Goal: Information Seeking & Learning: Learn about a topic

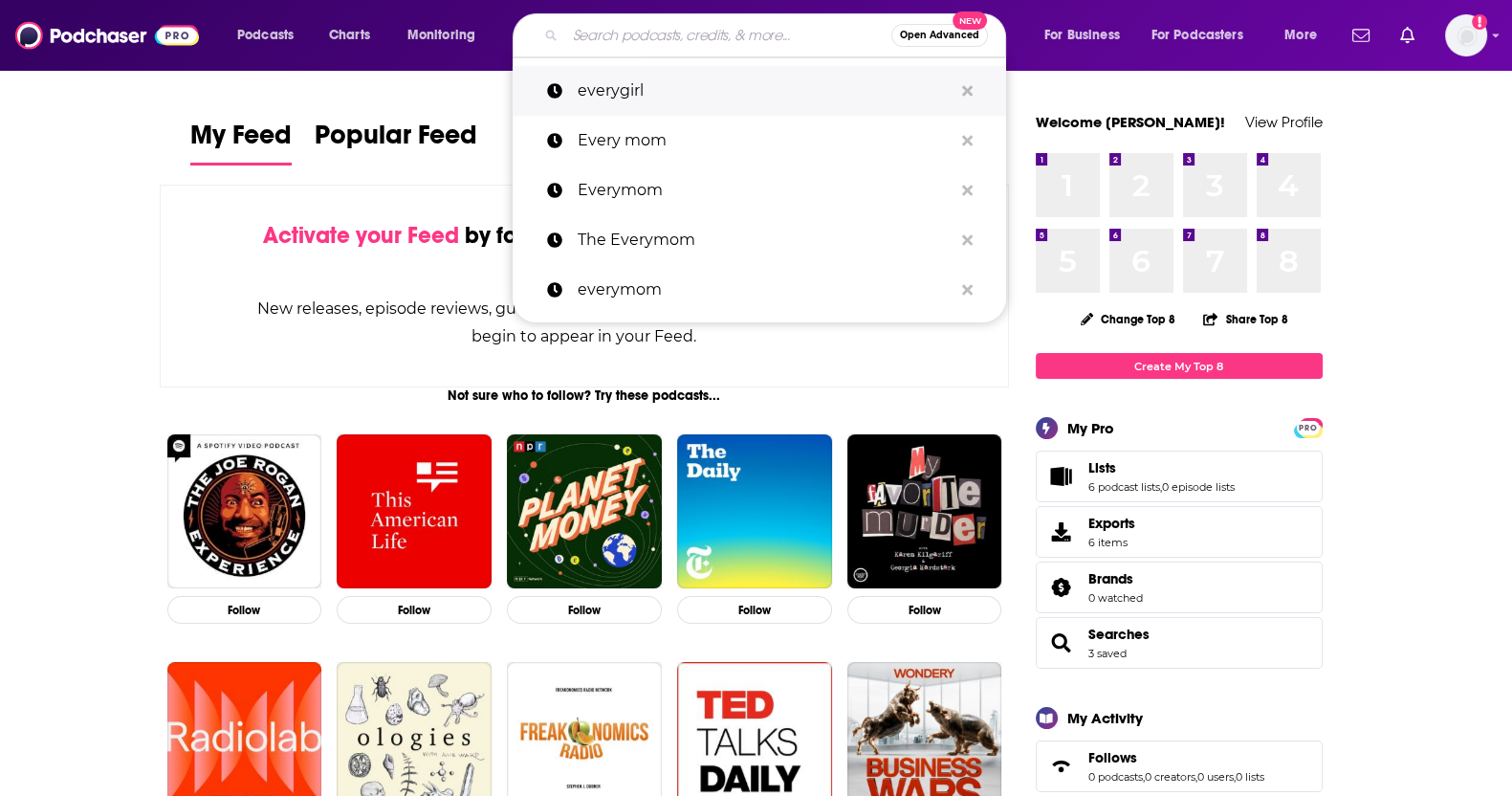
click at [686, 88] on p "everygirl" at bounding box center [765, 90] width 375 height 50
type input "everygirl"
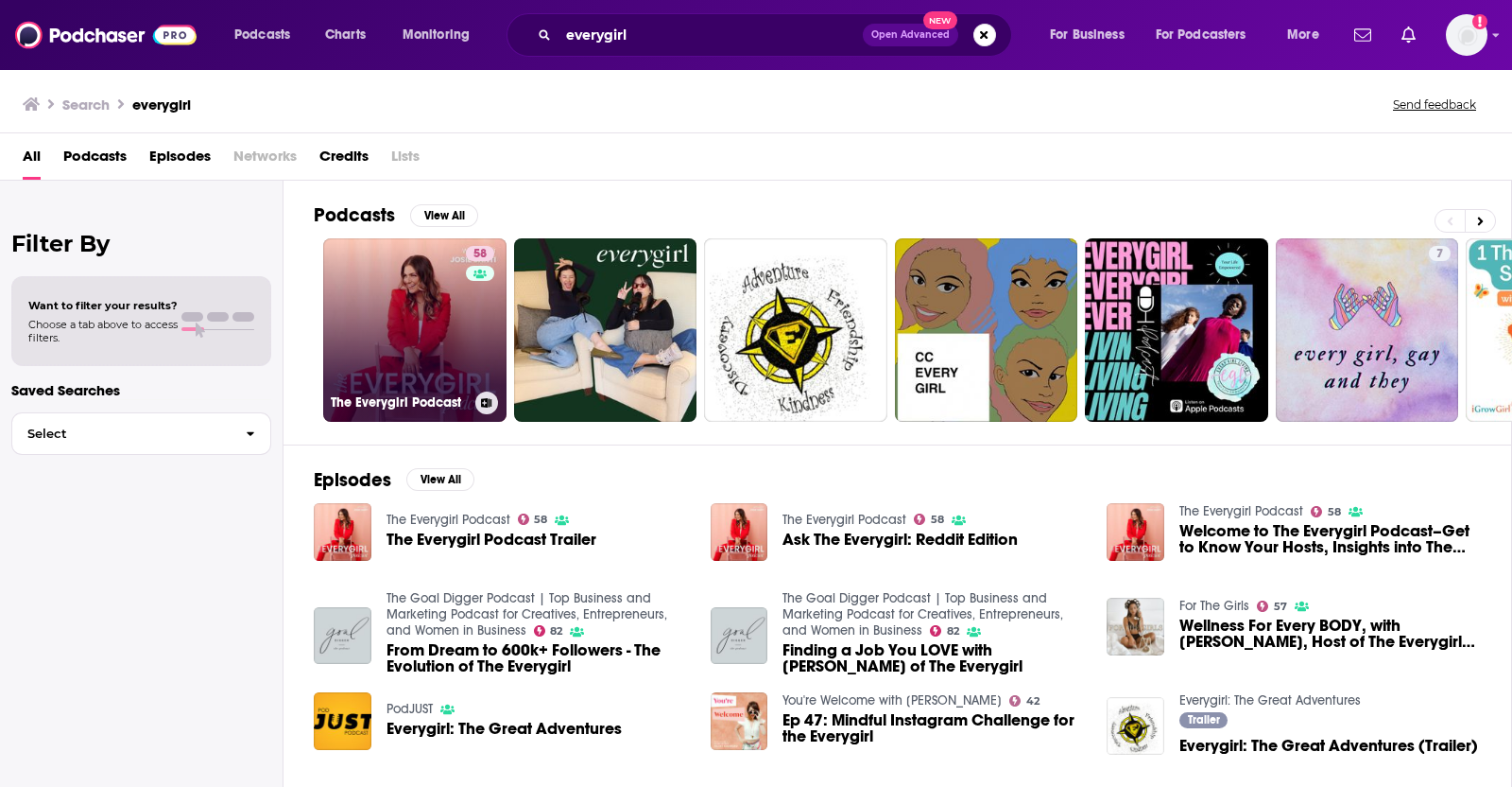
click at [433, 331] on link "58 The Everygirl Podcast" at bounding box center [415, 330] width 183 height 183
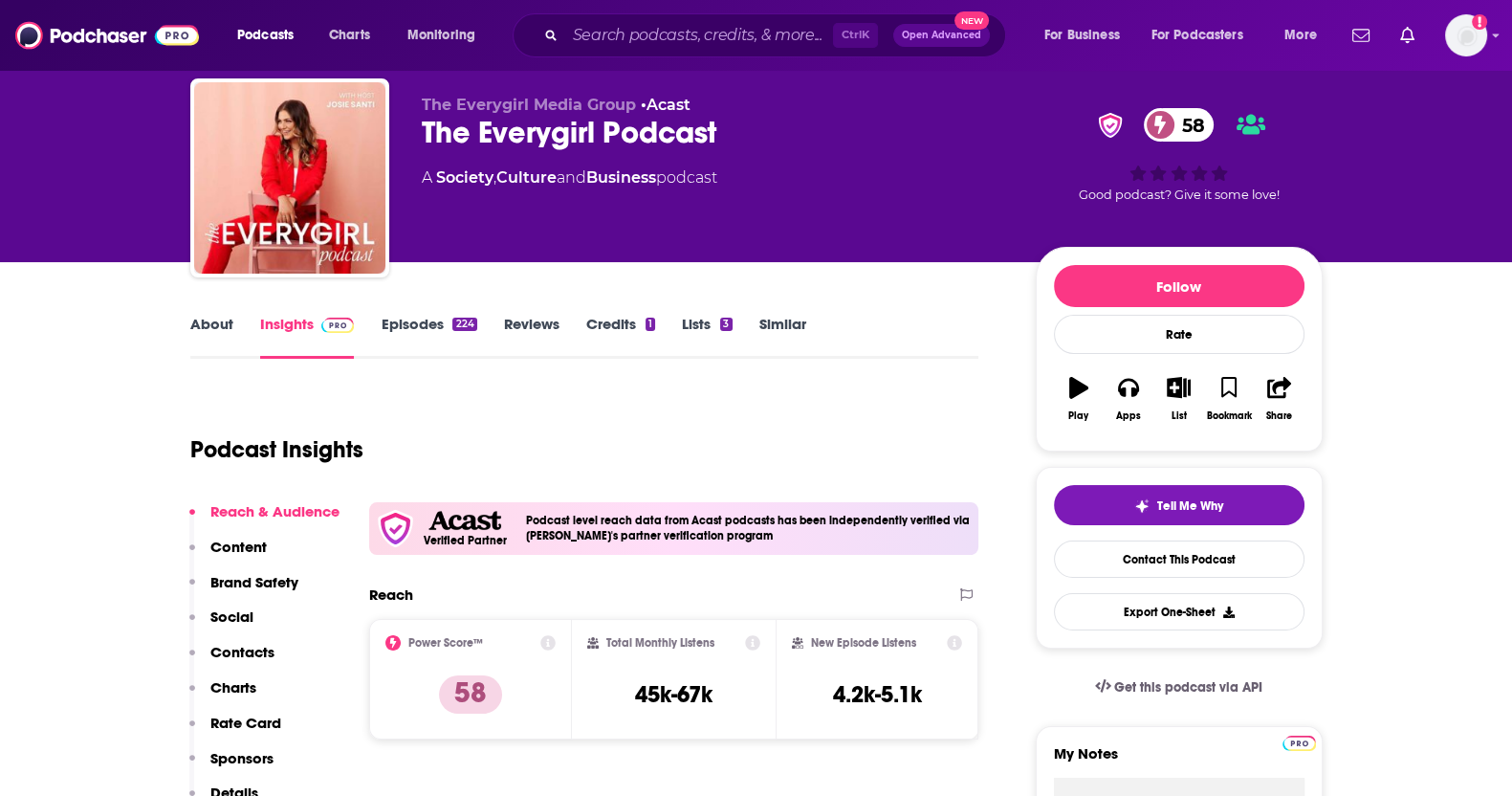
scroll to position [74, 0]
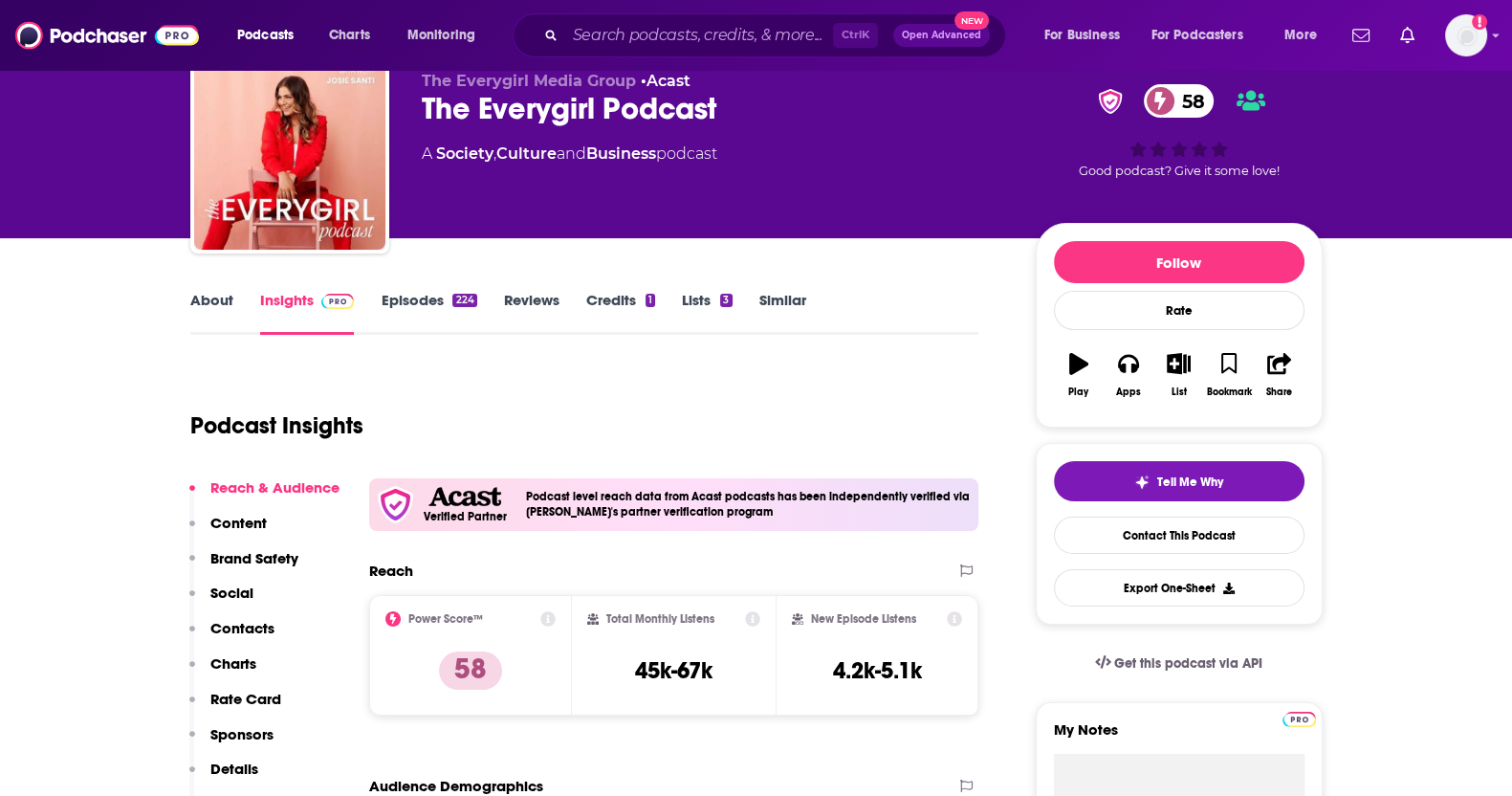
click at [426, 294] on link "Episodes 224" at bounding box center [428, 313] width 96 height 44
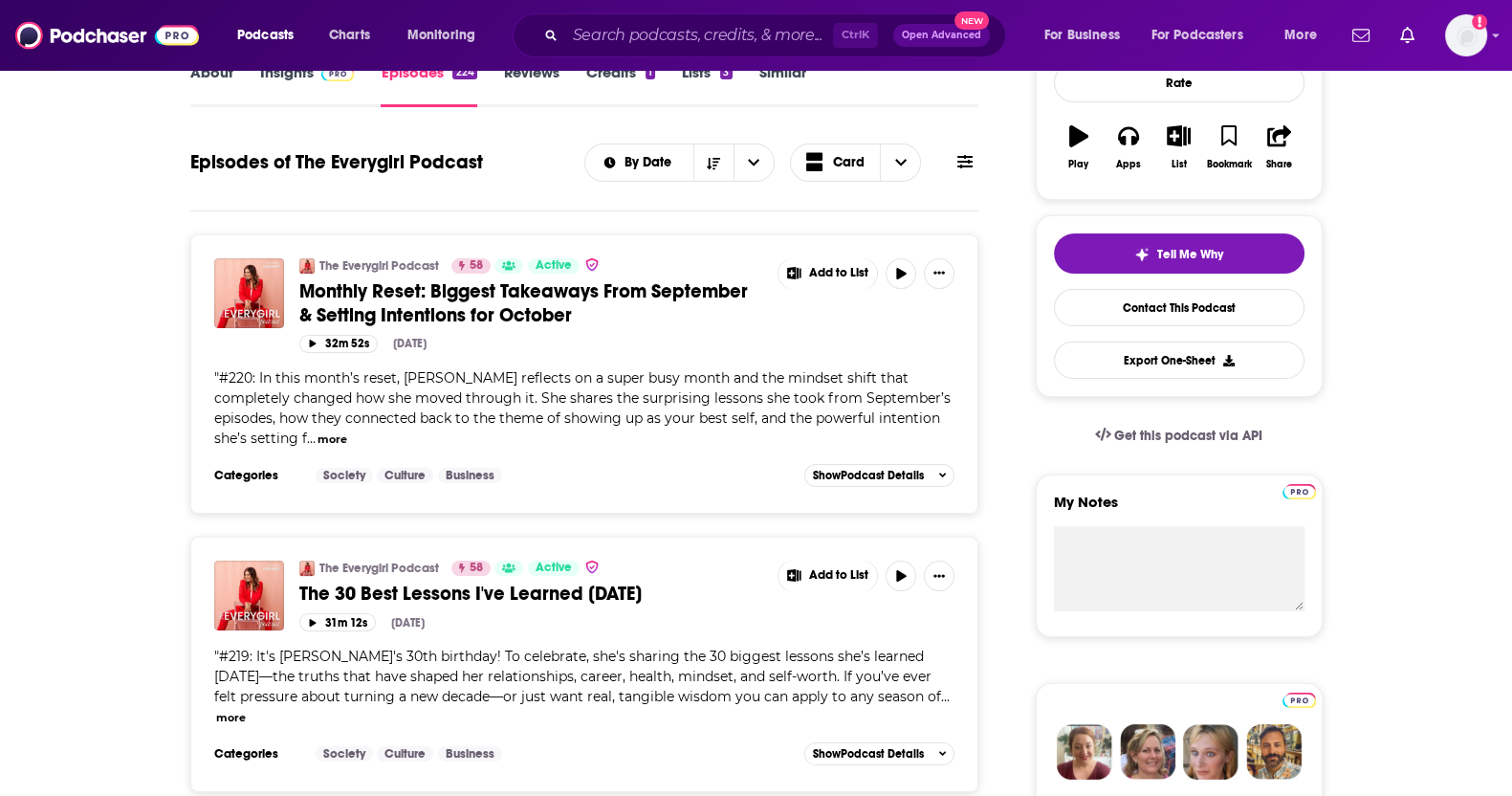
scroll to position [307, 0]
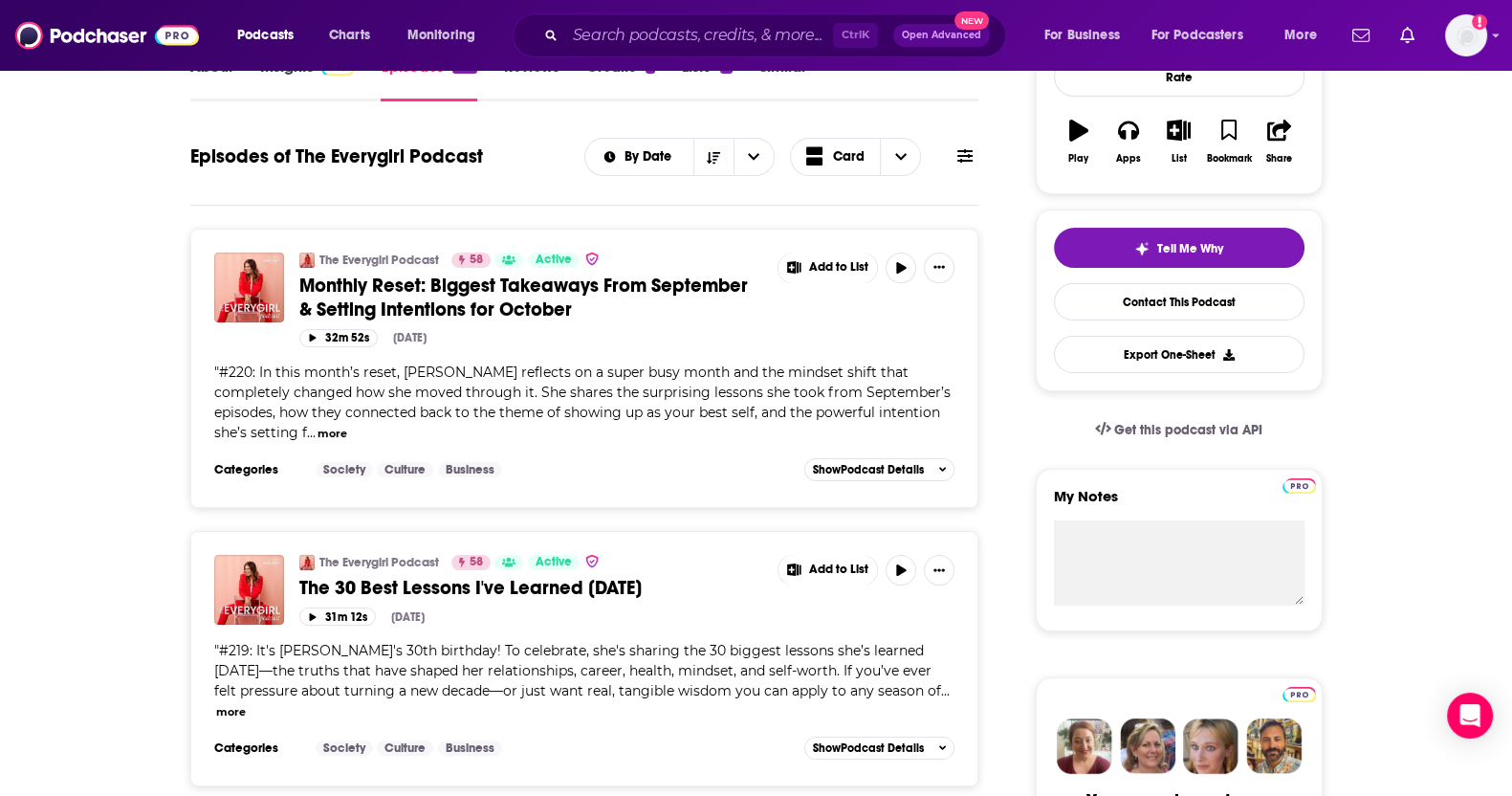
click at [290, 442] on div "The Everygirl Podcast 58 Active Monthly Reset: Biggest Takeaways From September…" at bounding box center [585, 354] width 741 height 203
click at [318, 432] on button "more" at bounding box center [332, 433] width 29 height 17
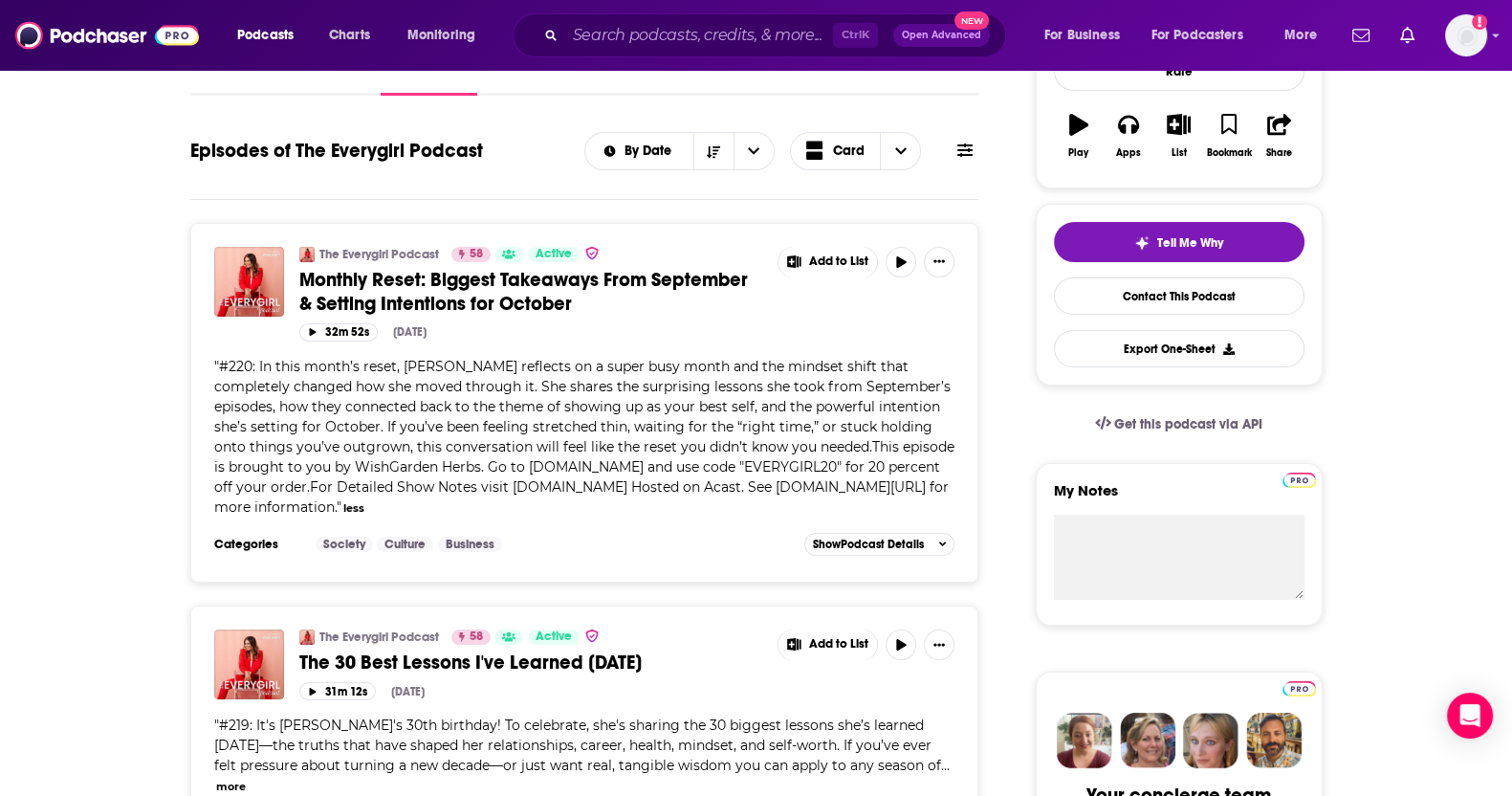
scroll to position [315, 0]
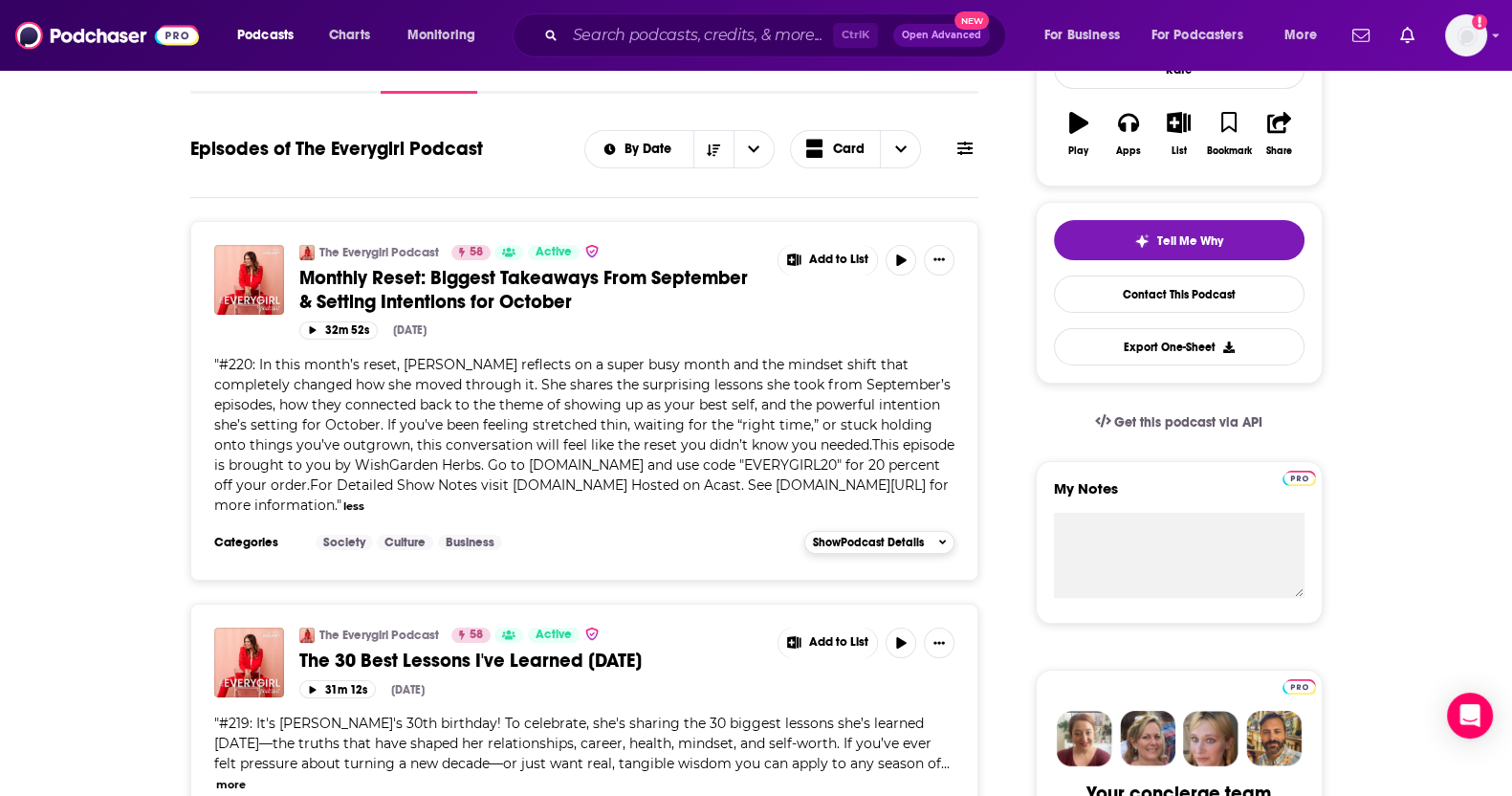
click at [880, 536] on span "Show Podcast Details" at bounding box center [868, 542] width 111 height 14
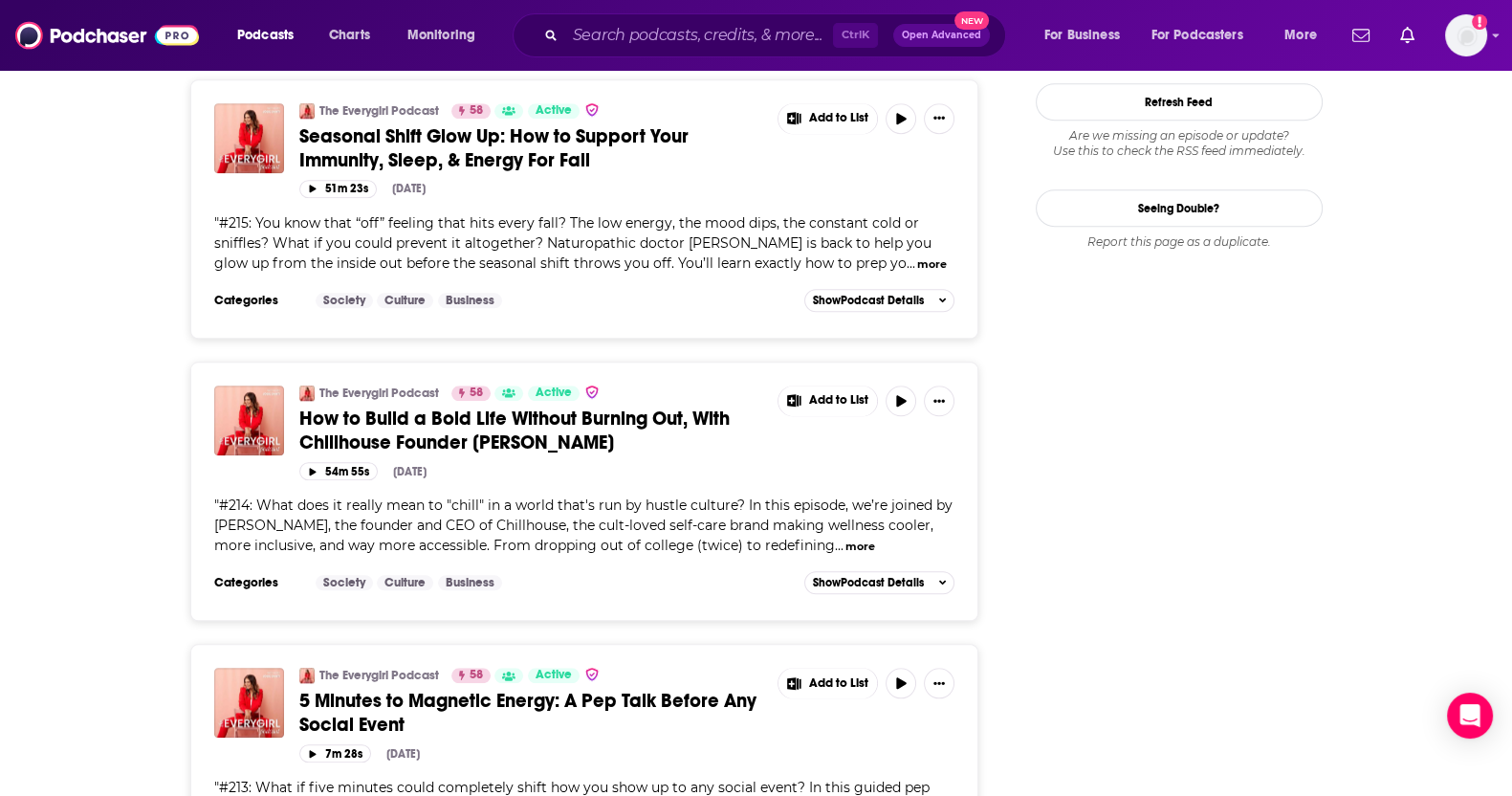
scroll to position [2302, 0]
click at [567, 406] on span "How to Build a Bold Life Without Burning Out, With Chillhouse Founder [PERSON_N…" at bounding box center [514, 429] width 430 height 48
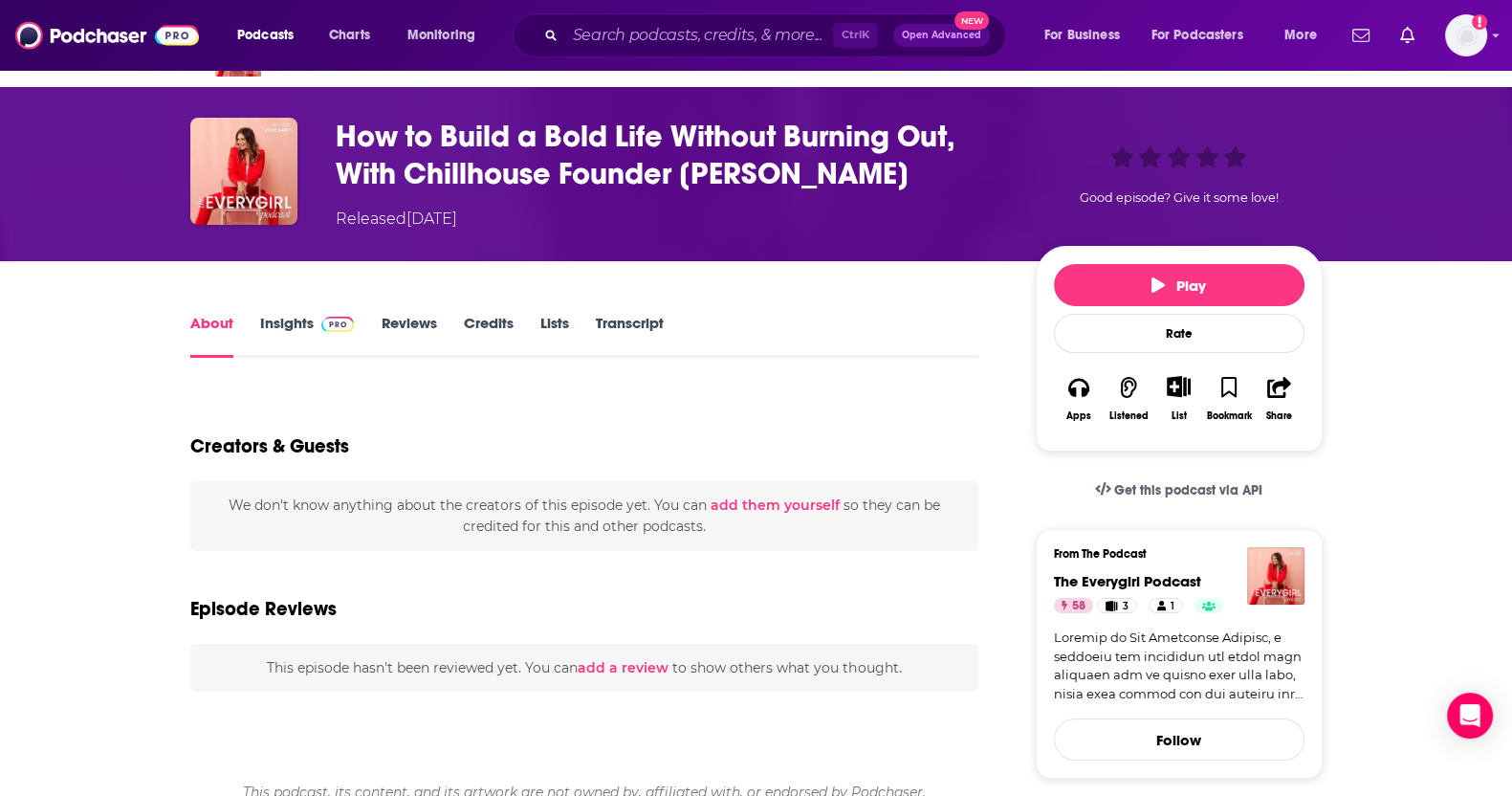
scroll to position [50, 0]
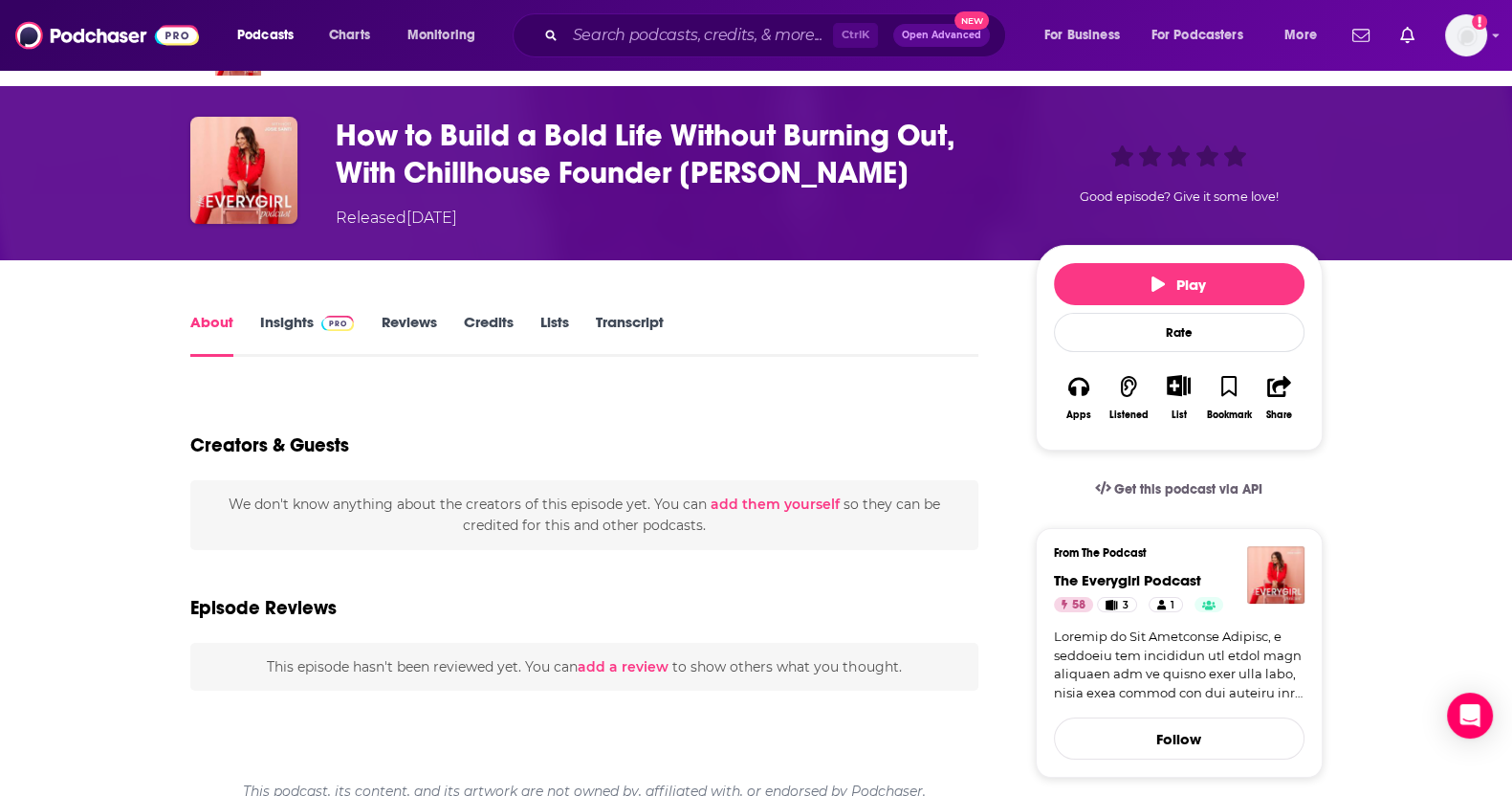
click at [622, 314] on link "Transcript" at bounding box center [629, 334] width 68 height 44
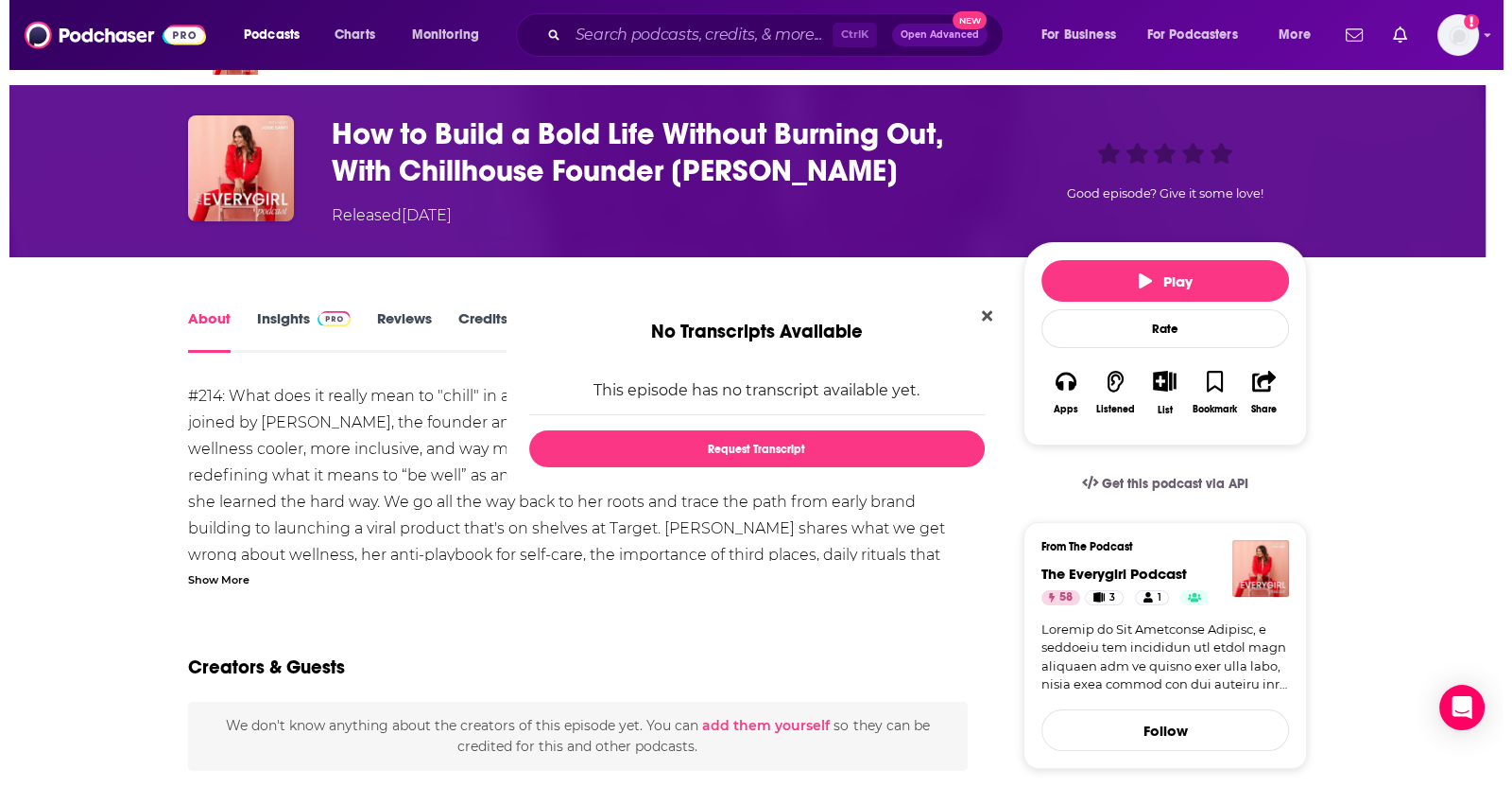
scroll to position [0, 0]
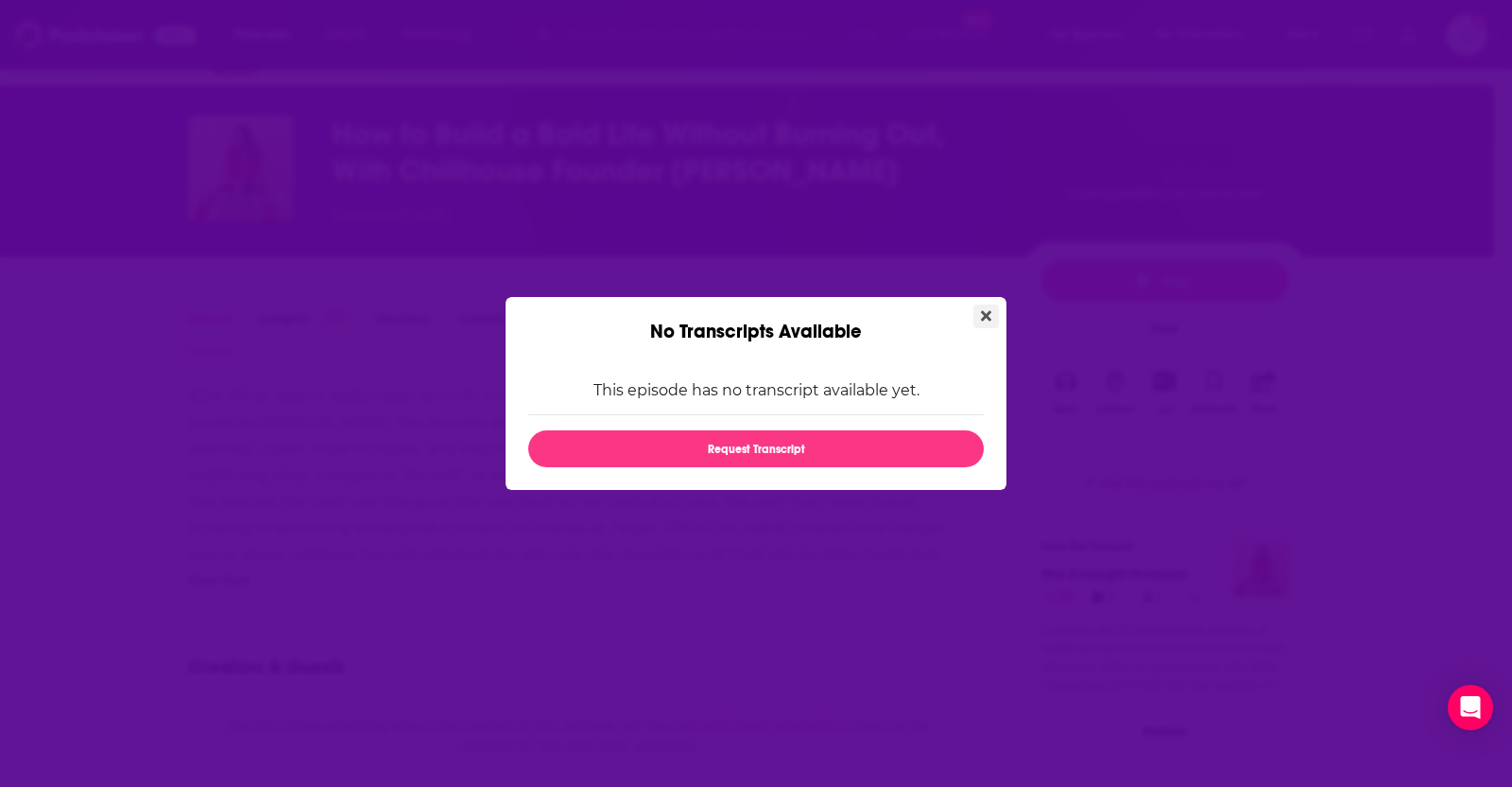
click at [996, 306] on button "Close" at bounding box center [986, 316] width 25 height 23
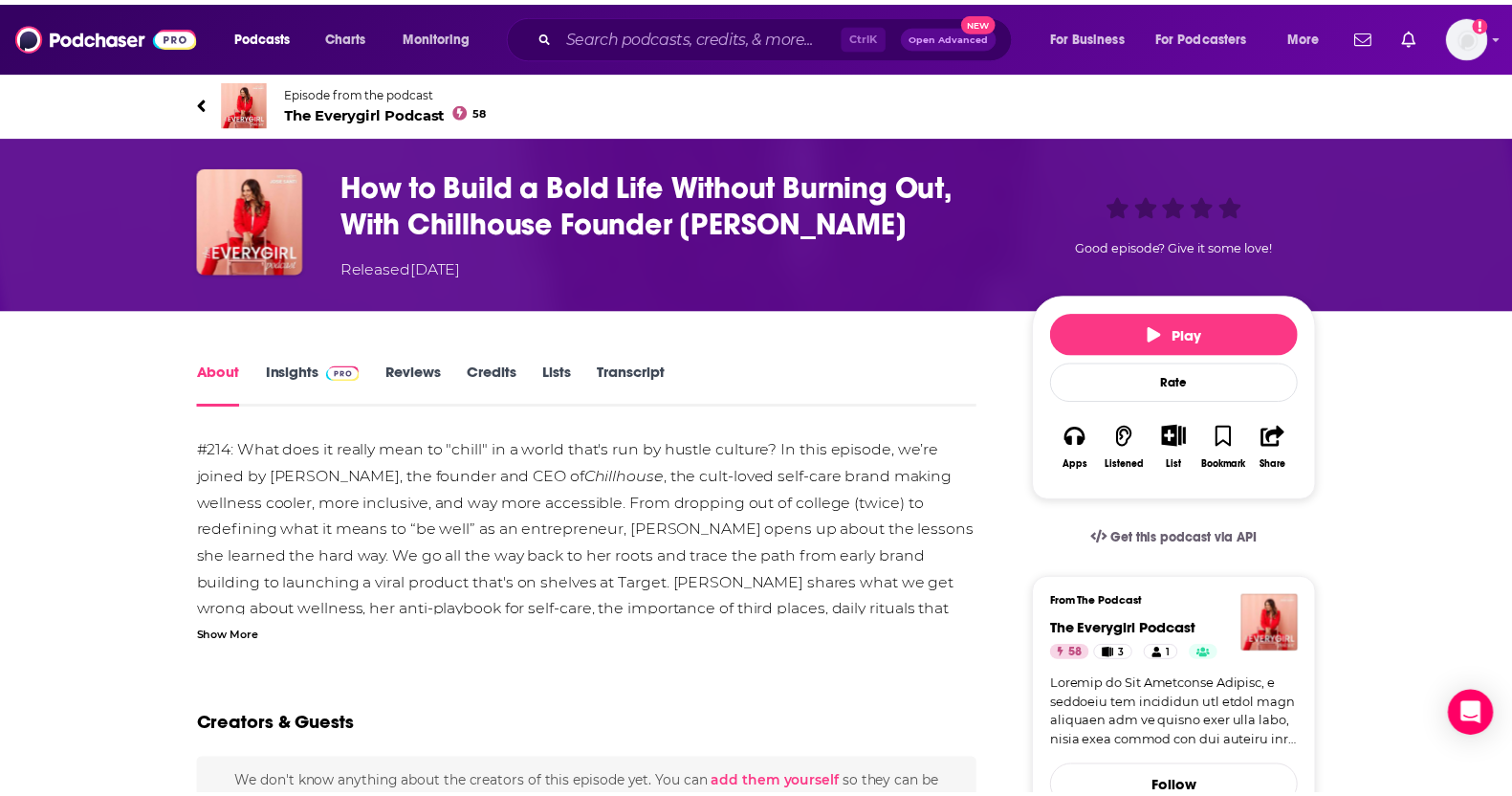
scroll to position [50, 0]
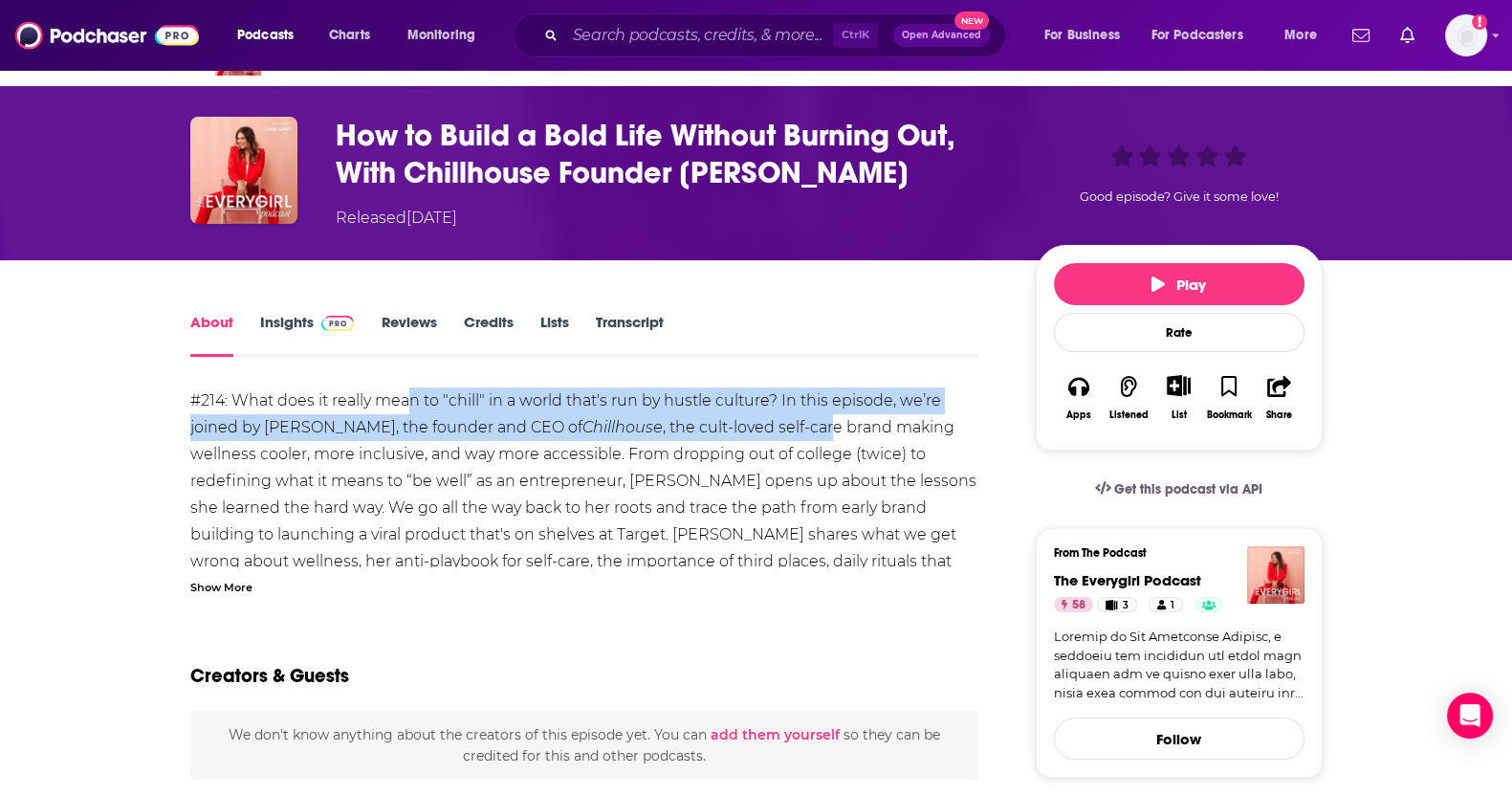
drag, startPoint x: 414, startPoint y: 400, endPoint x: 871, endPoint y: 413, distance: 457.2
click at [871, 413] on div "#214: What does it really mean to "chill" in a world that's run by hustle cultu…" at bounding box center [584, 628] width 789 height 482
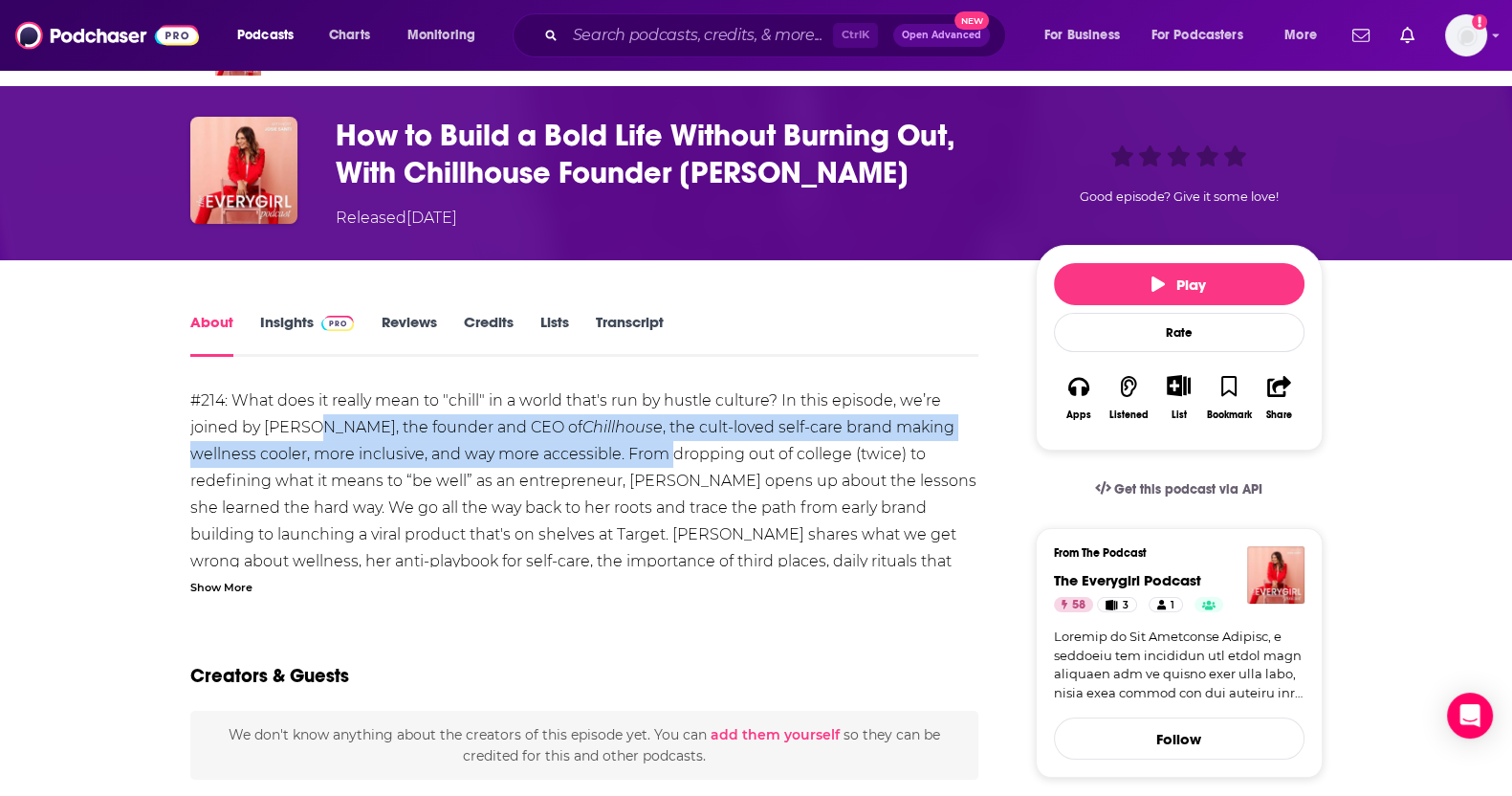
drag, startPoint x: 319, startPoint y: 427, endPoint x: 747, endPoint y: 444, distance: 428.3
click at [747, 444] on div "#214: What does it really mean to "chill" in a world that's run by hustle cultu…" at bounding box center [584, 628] width 789 height 482
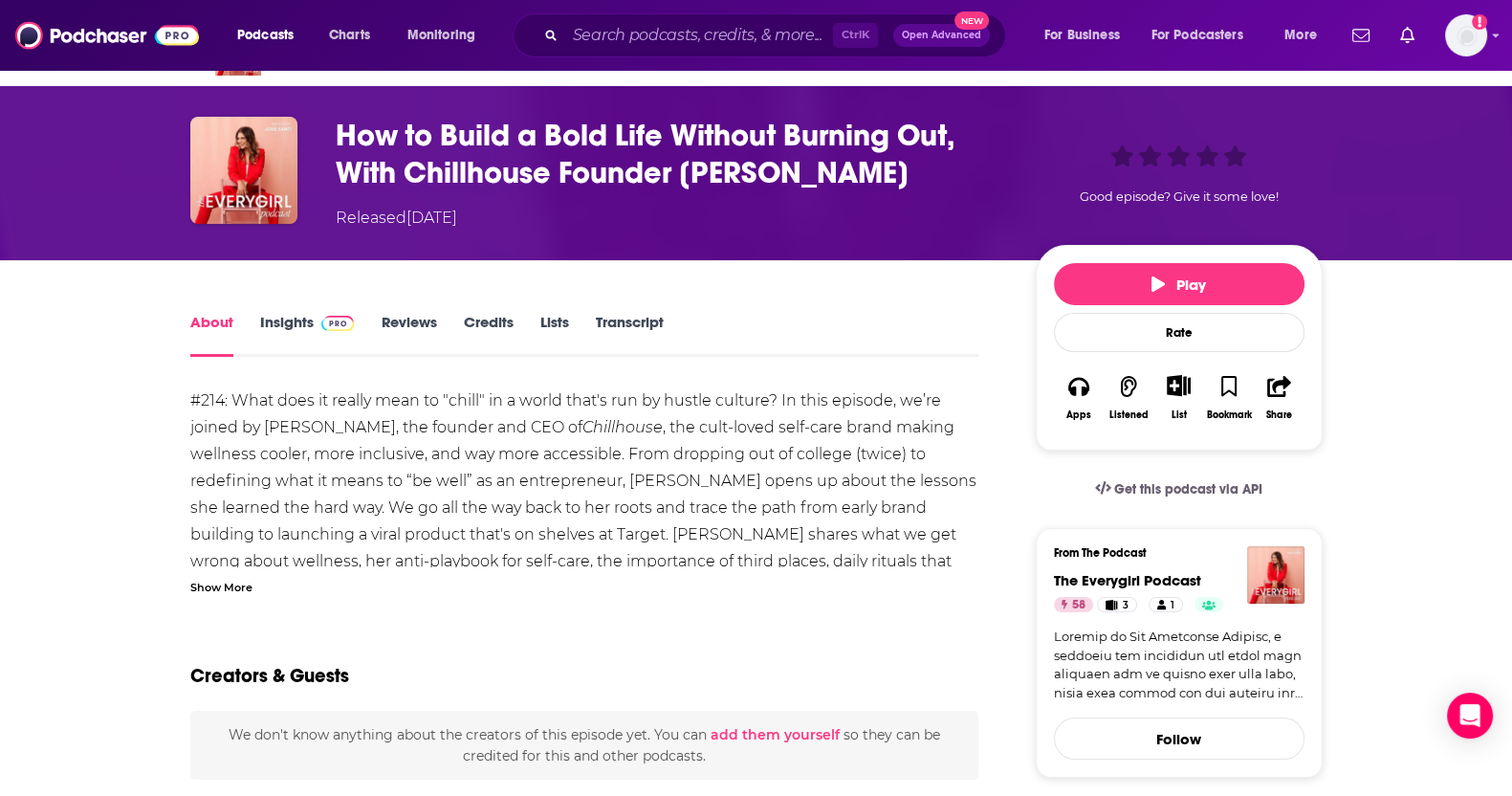
click at [830, 556] on div "#214: What does it really mean to "chill" in a world that's run by hustle cultu…" at bounding box center [584, 628] width 789 height 482
click at [207, 586] on div "Show More" at bounding box center [221, 585] width 62 height 19
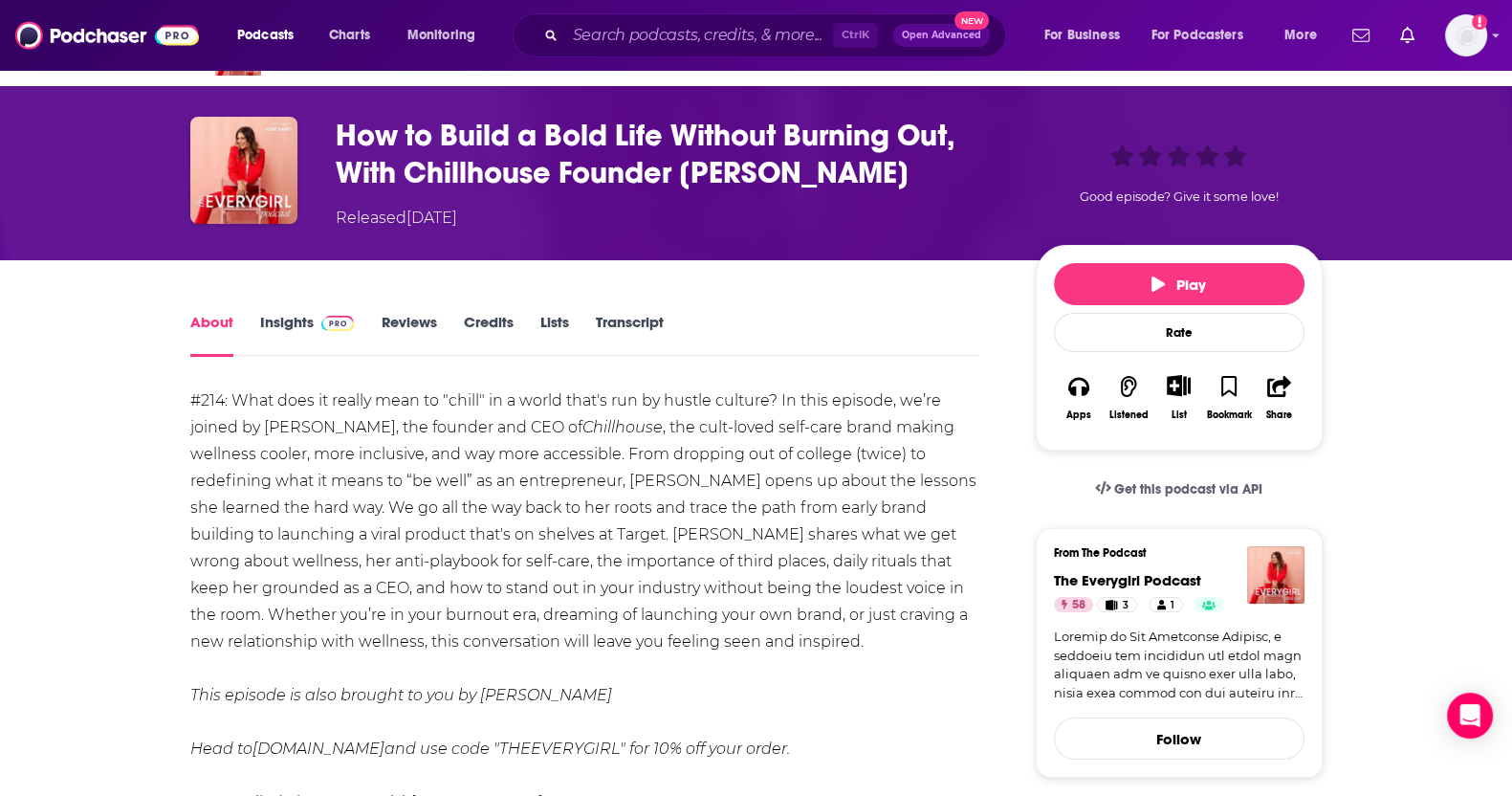
drag, startPoint x: 711, startPoint y: 635, endPoint x: 329, endPoint y: 494, distance: 407.2
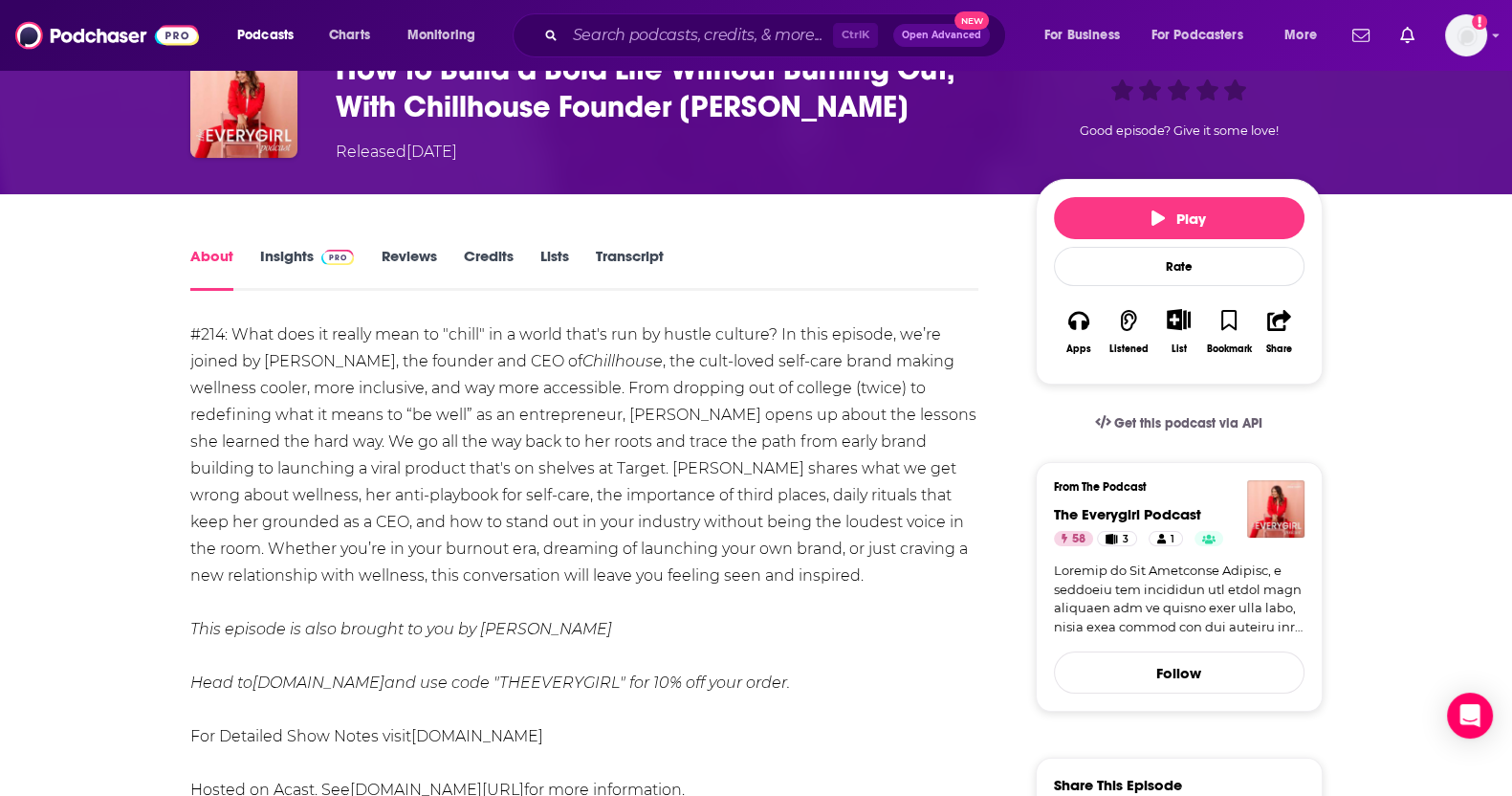
drag, startPoint x: 329, startPoint y: 494, endPoint x: 490, endPoint y: 668, distance: 237.1
click at [490, 668] on div "#214: What does it really mean to "chill" in a world that's run by hustle cultu…" at bounding box center [584, 563] width 789 height 482
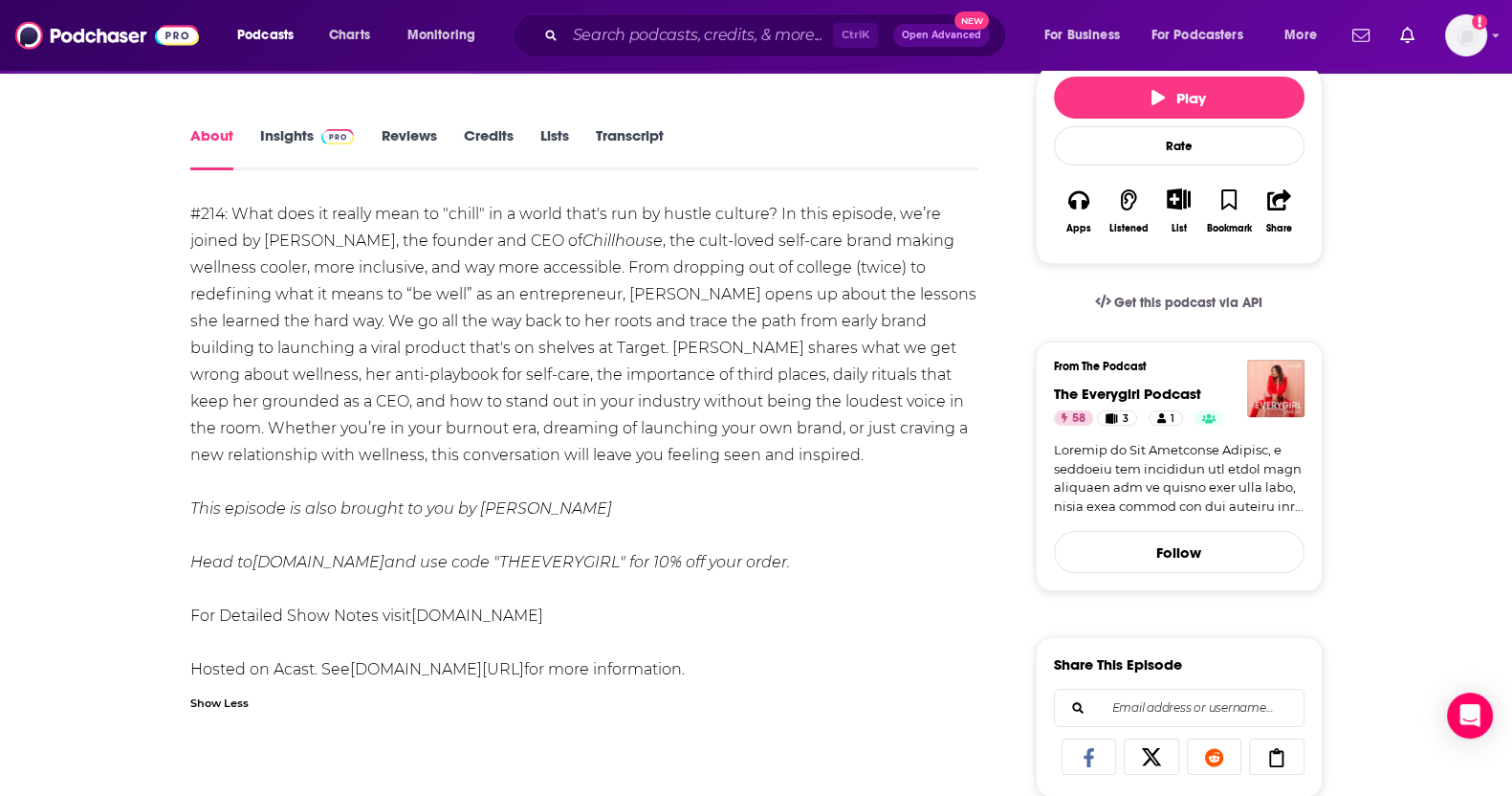
scroll to position [42, 0]
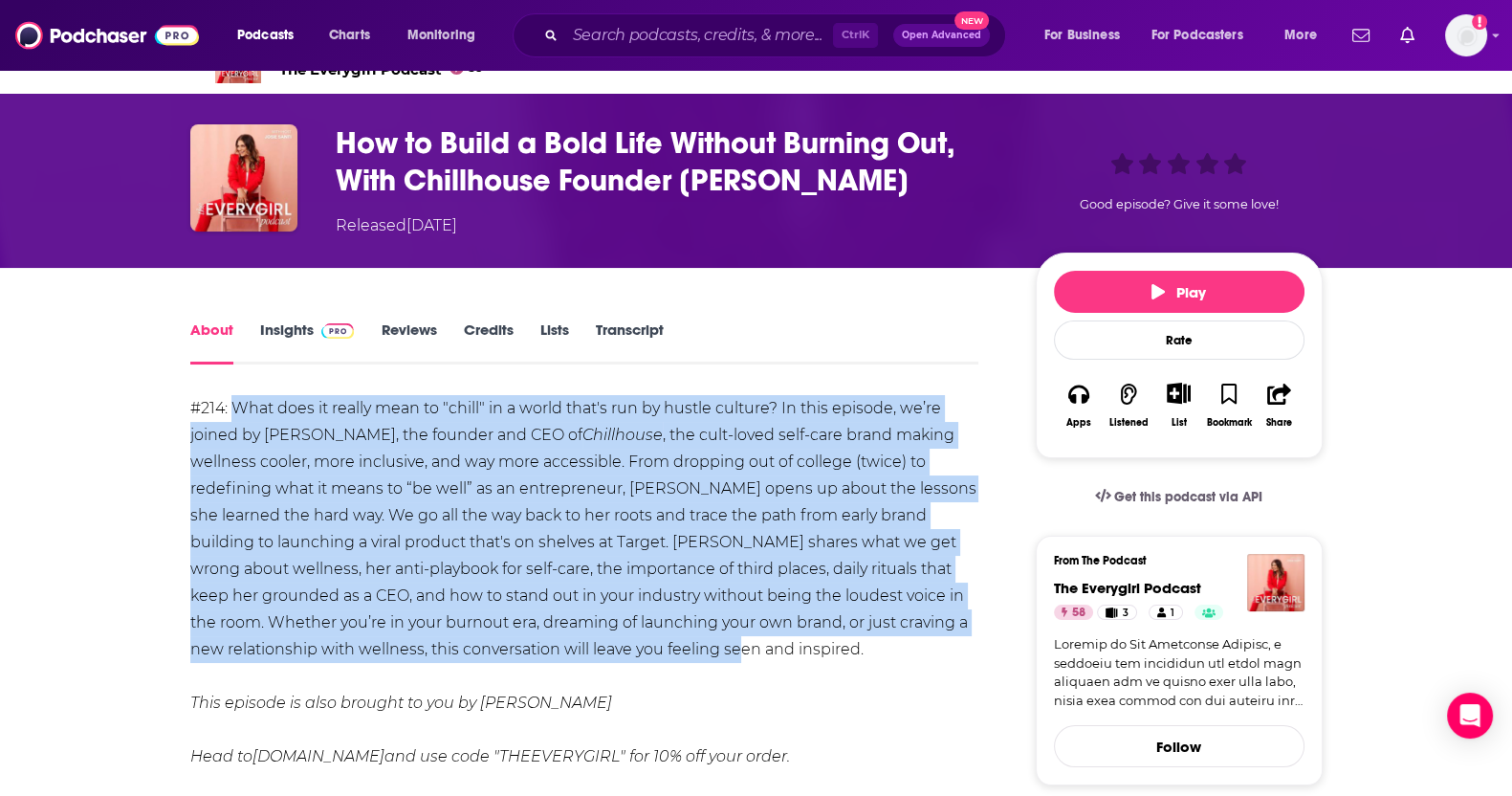
drag, startPoint x: 708, startPoint y: 652, endPoint x: 237, endPoint y: 415, distance: 527.3
click at [237, 415] on div "#214: What does it really mean to "chill" in a world that's run by hustle cultu…" at bounding box center [584, 636] width 789 height 482
copy div "What does it really mean to "chill" in a world that's run by hustle culture? In…"
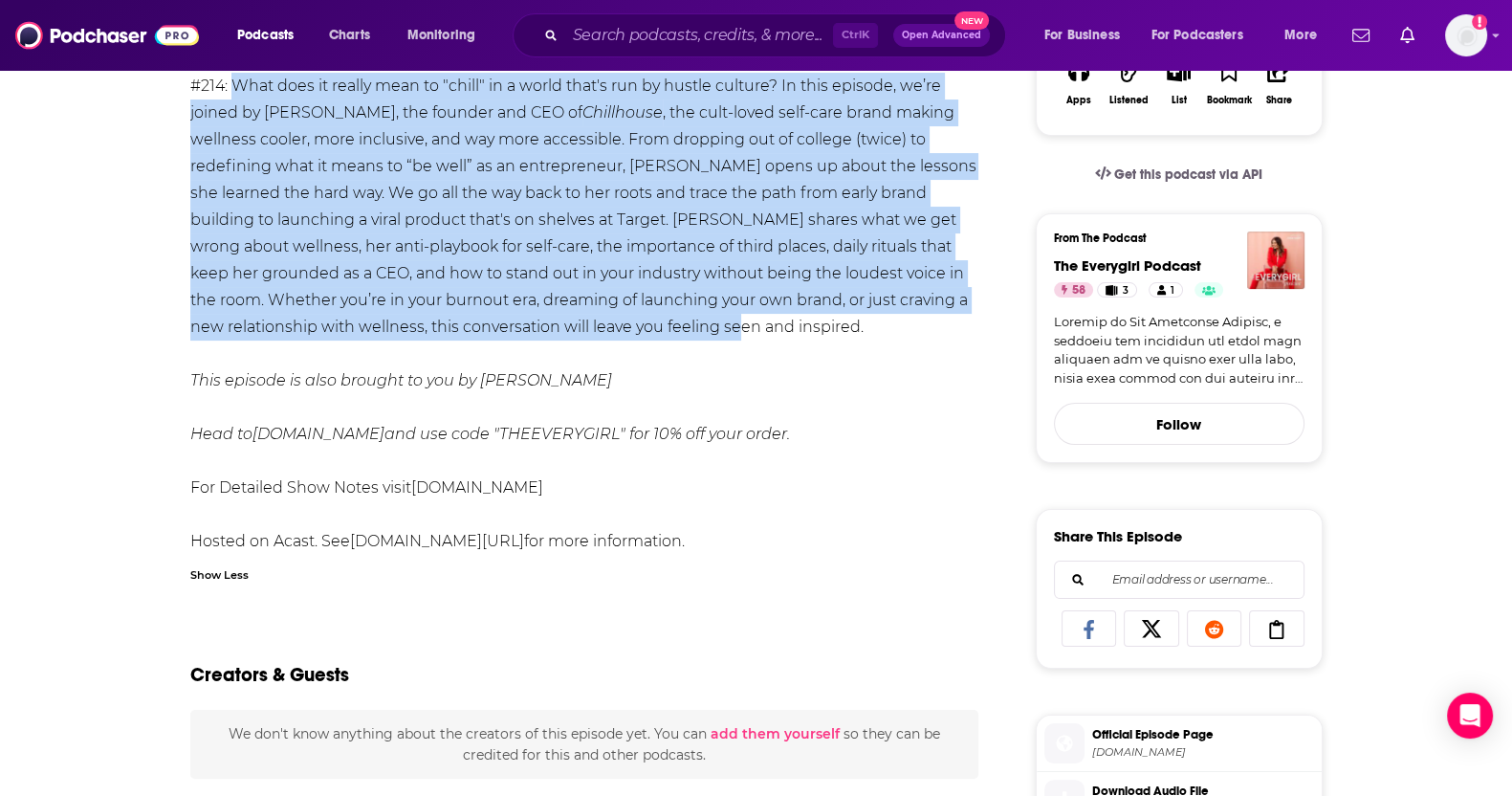
scroll to position [398, 0]
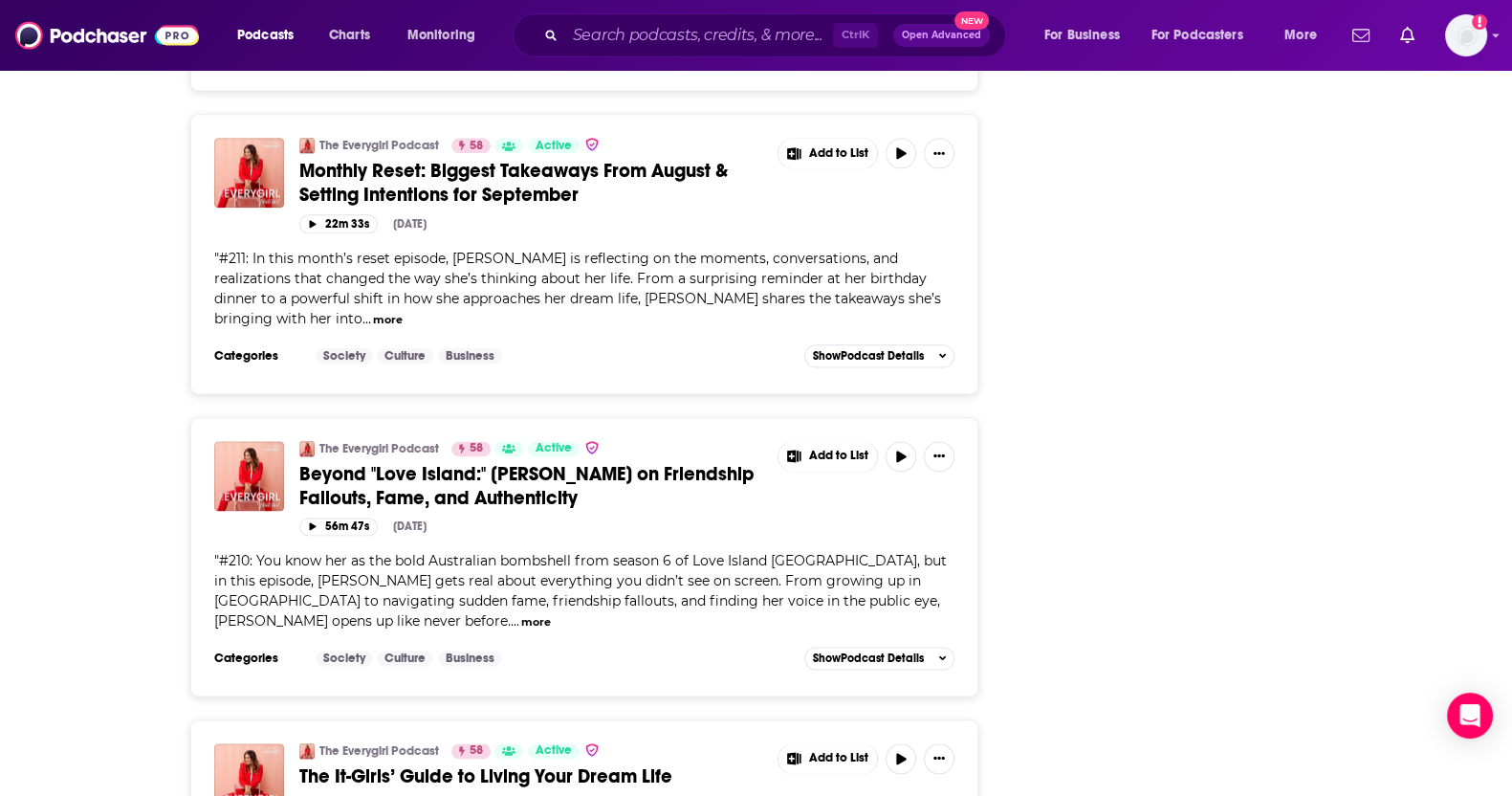
scroll to position [3064, 0]
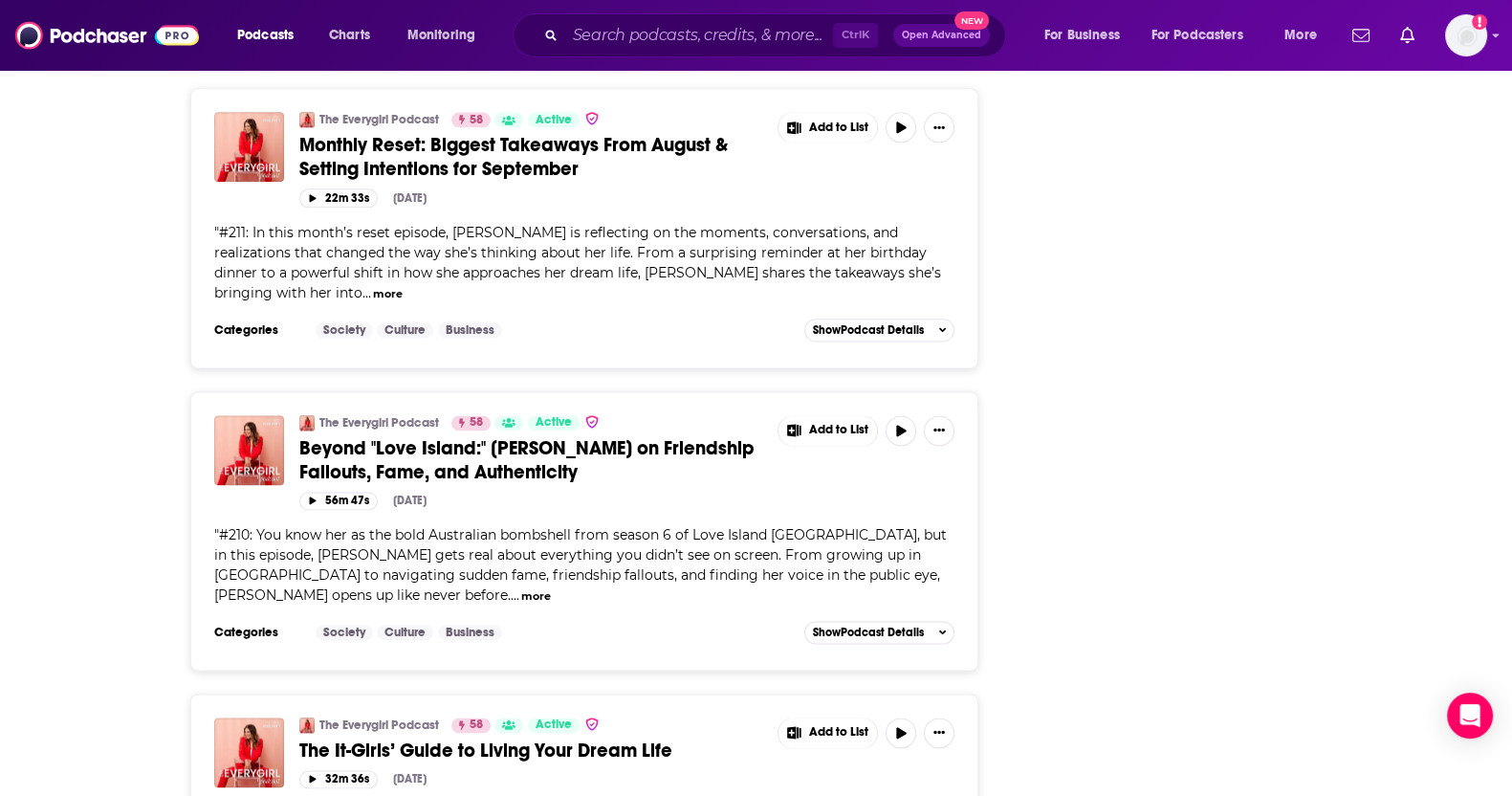
click at [464, 436] on span "Beyond "Love Island:" [PERSON_NAME] on Friendship Fallouts, Fame, and Authentic…" at bounding box center [527, 460] width 455 height 48
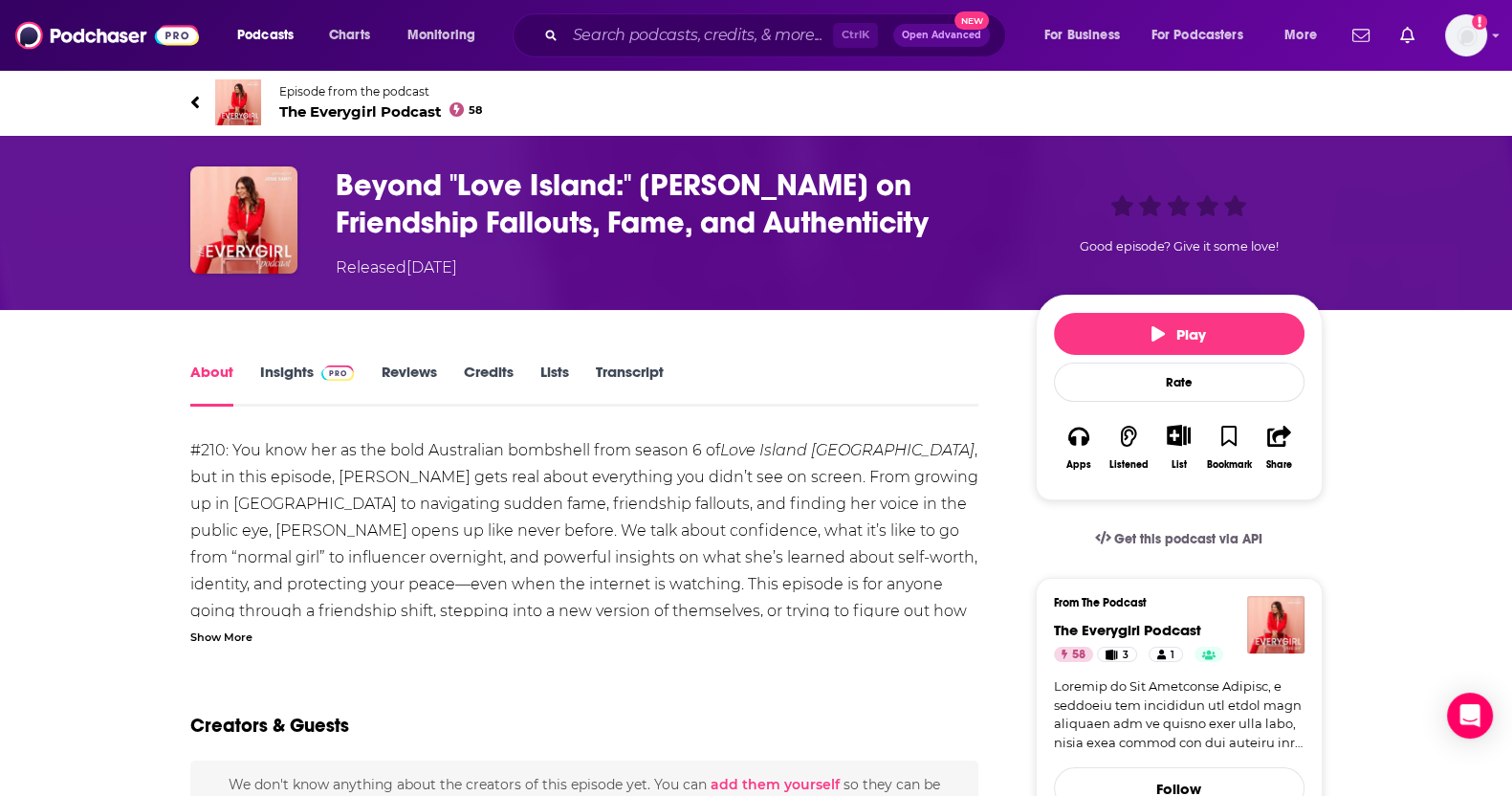
scroll to position [23, 0]
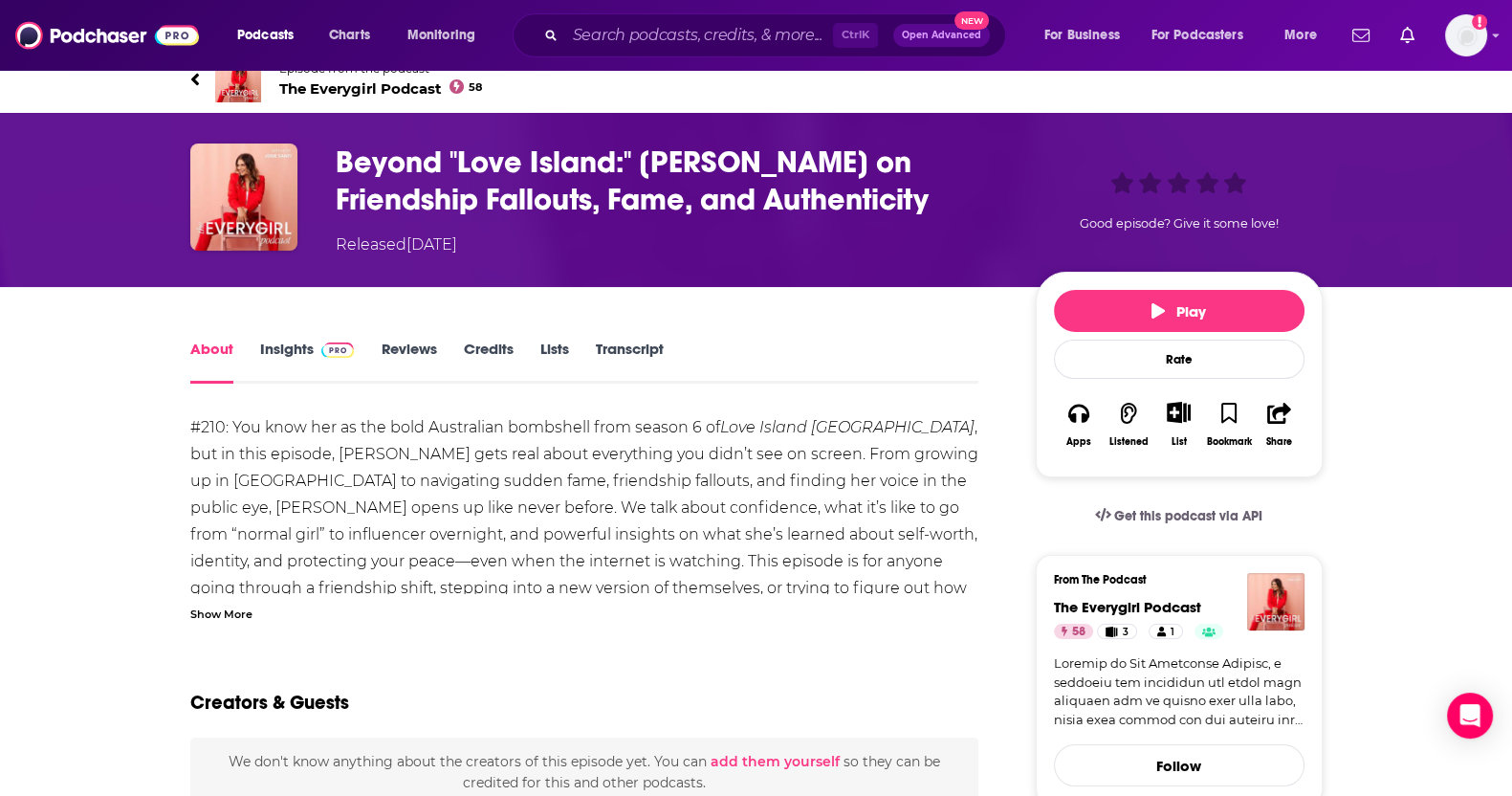
click at [248, 613] on div "Show More" at bounding box center [221, 613] width 62 height 19
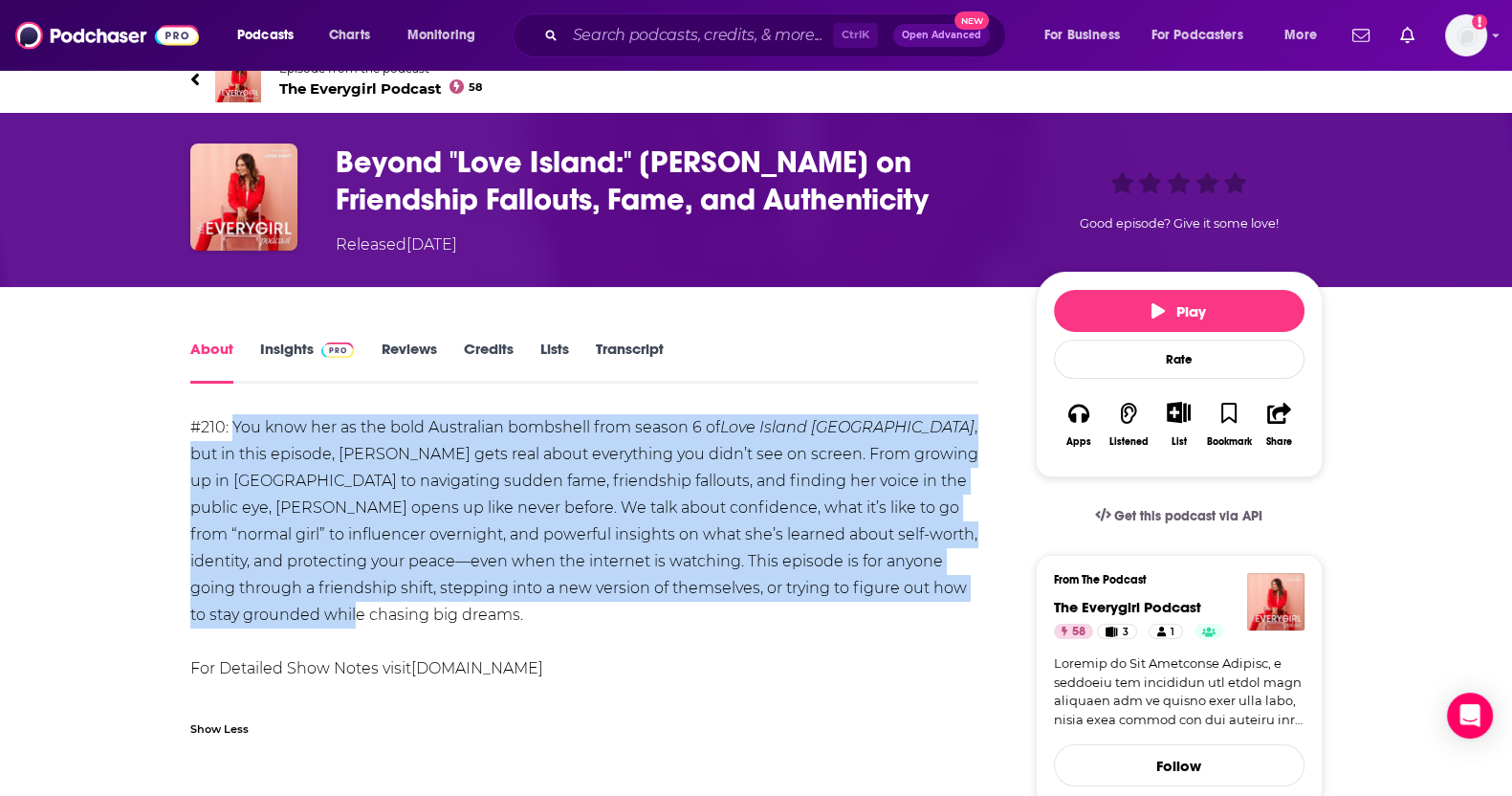
drag, startPoint x: 950, startPoint y: 586, endPoint x: 233, endPoint y: 431, distance: 733.6
click at [233, 431] on div "#210: You know her as the bold Australian bombshell from season 6 of Love Islan…" at bounding box center [584, 574] width 789 height 322
copy div "You know her as the bold Australian bombshell from season 6 of Love Island [GEO…"
click at [384, 572] on div "#210: You know her as the bold Australian bombshell from season 6 of Love Islan…" at bounding box center [584, 574] width 789 height 322
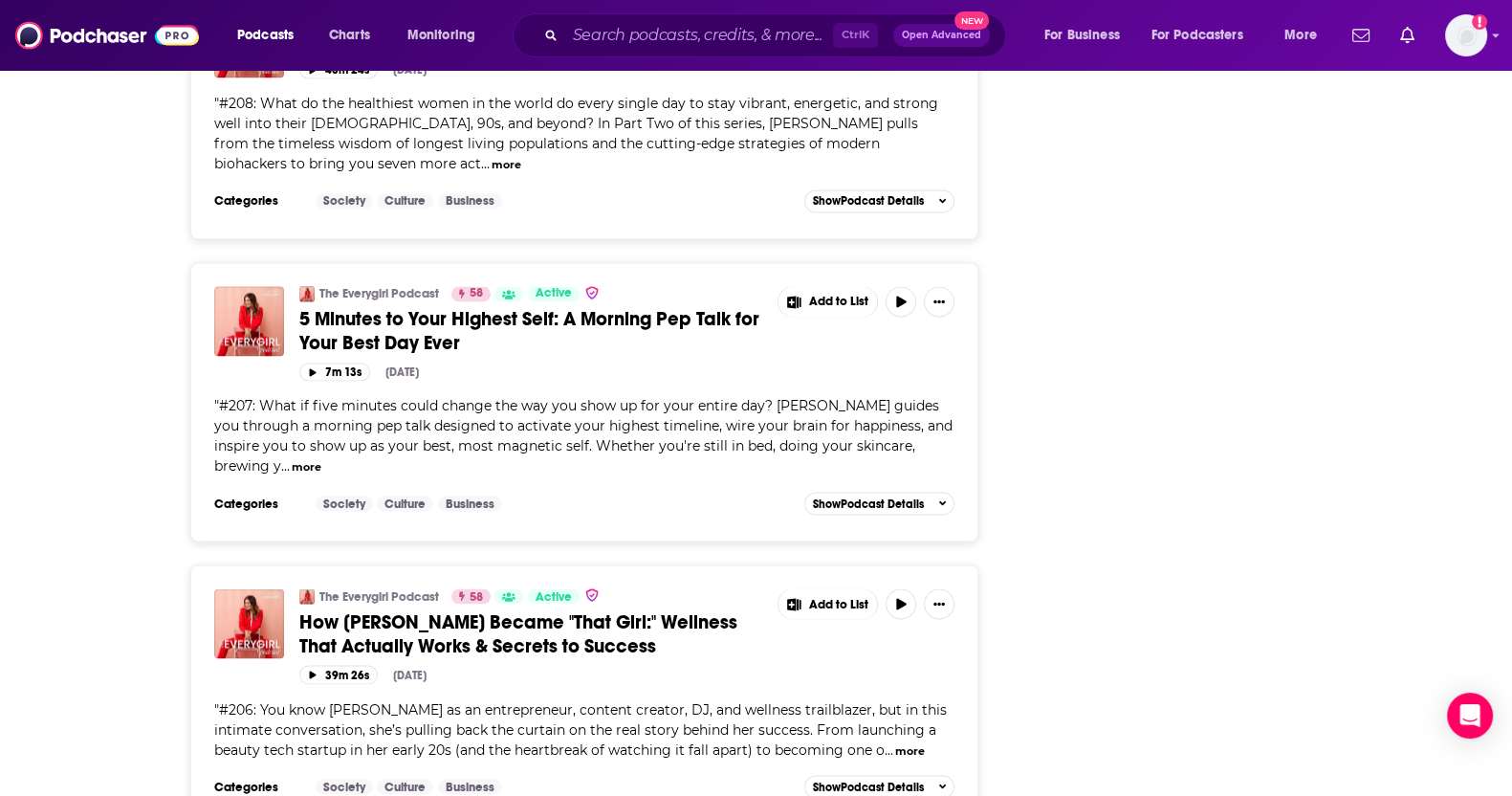
scroll to position [4023, 0]
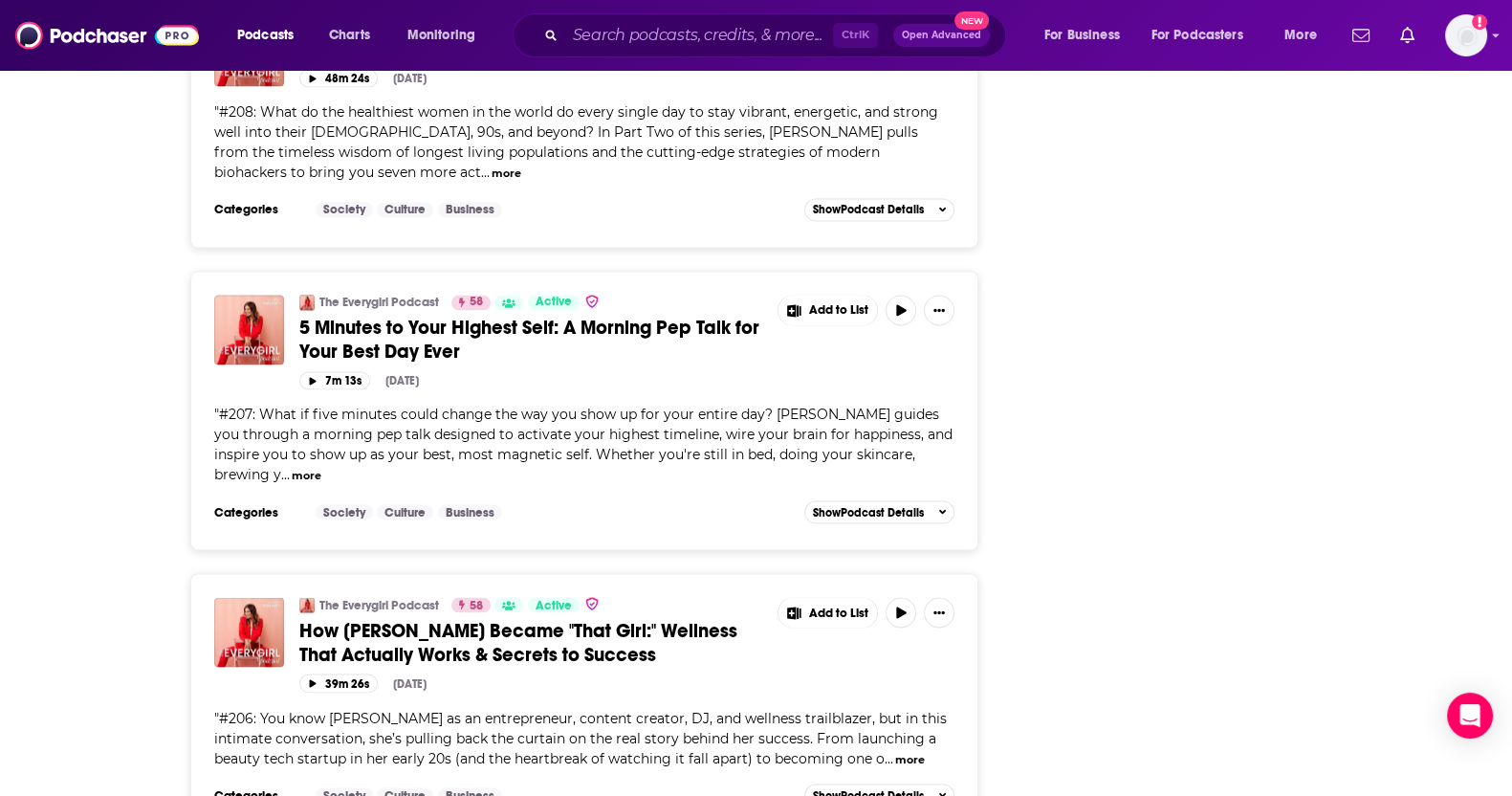
click at [560, 618] on span "How [PERSON_NAME] Became "That Girl:" Wellness That Actually Works & Secrets to…" at bounding box center [518, 641] width 438 height 48
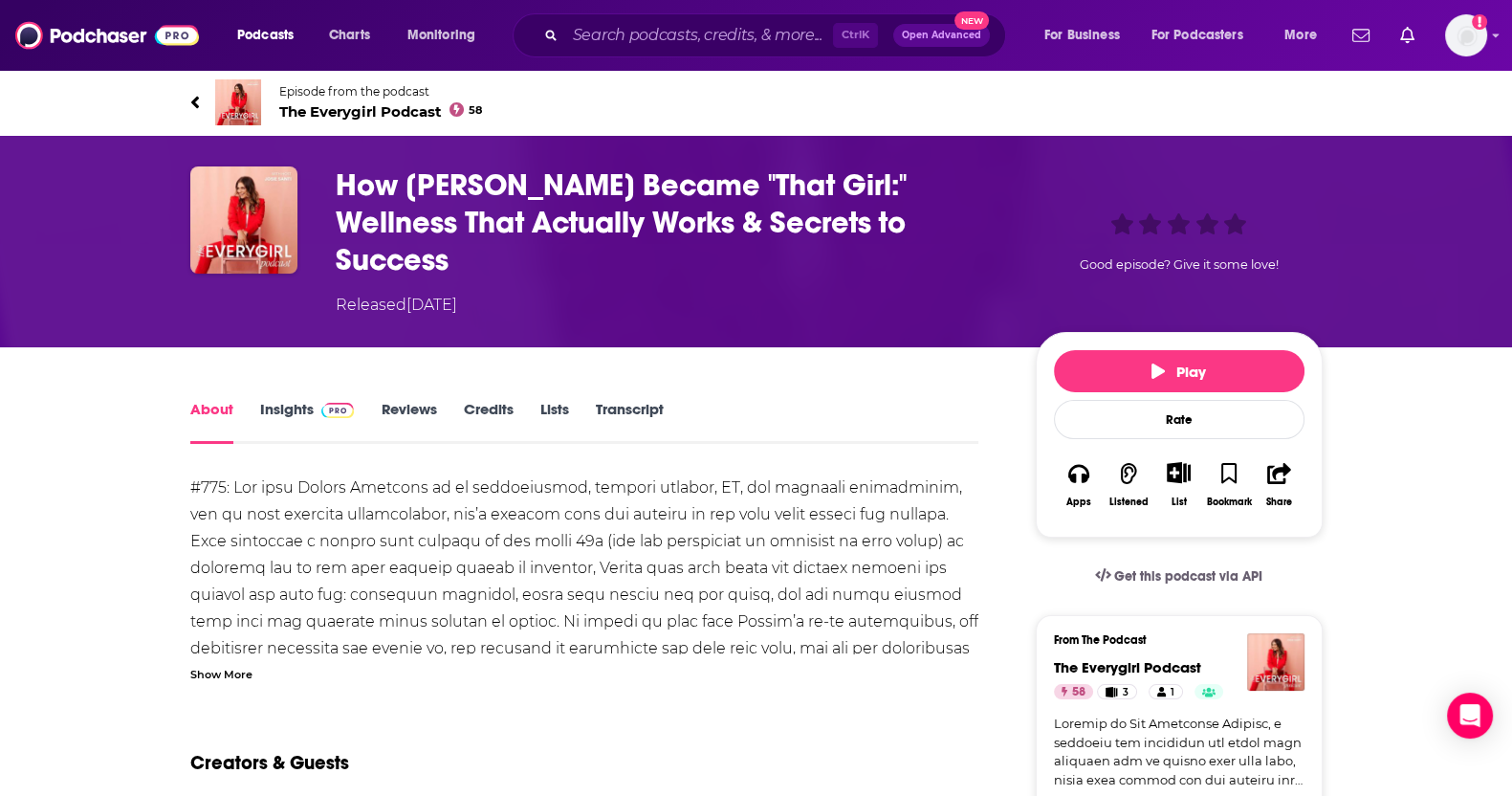
click at [230, 680] on div "Show More" at bounding box center [221, 672] width 62 height 19
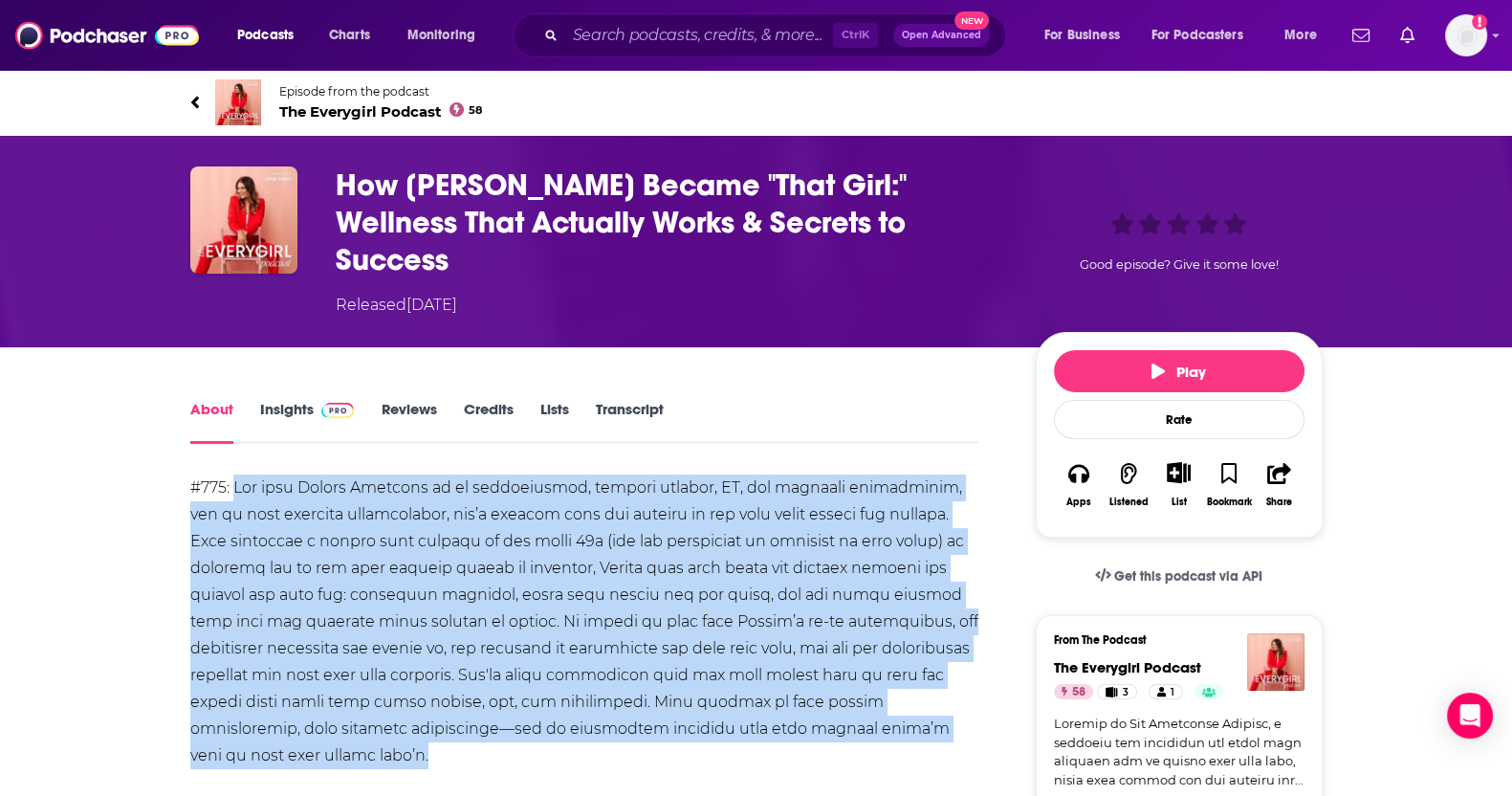
drag, startPoint x: 388, startPoint y: 754, endPoint x: 237, endPoint y: 494, distance: 300.7
click at [237, 494] on div "This episode is also brought to you by OSEA Head to [DOMAIN_NAME] and use code …" at bounding box center [584, 728] width 789 height 509
copy div "Lor ipsu Dolors Ametcons ad el seddoeiusmod, tempori utlabor, ET, dol magnaali …"
